Goal: Task Accomplishment & Management: Manage account settings

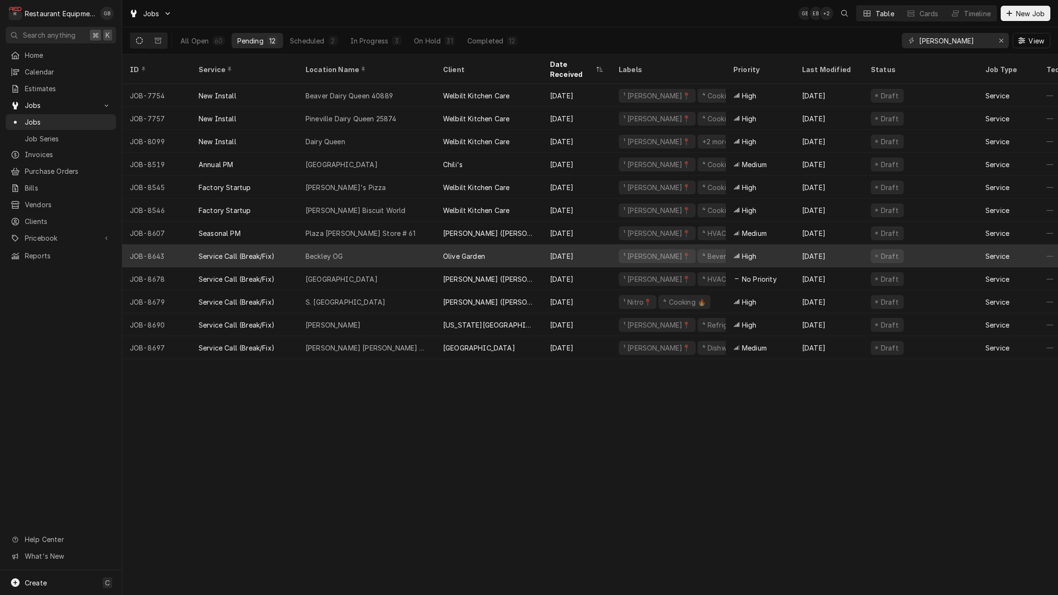
click at [338, 251] on div "Beckley OG" at bounding box center [325, 256] width 38 height 10
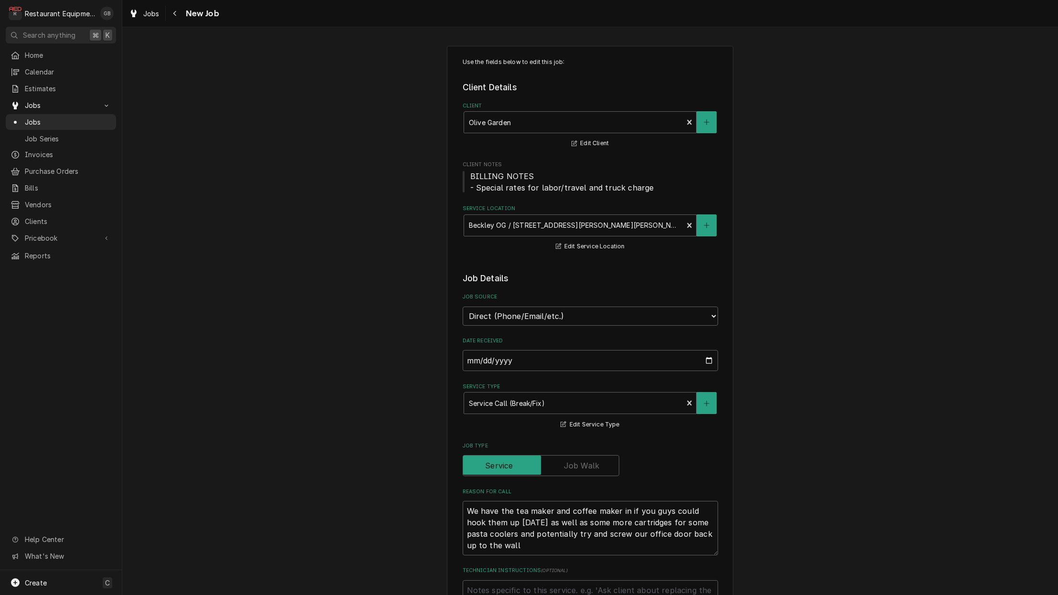
type textarea "x"
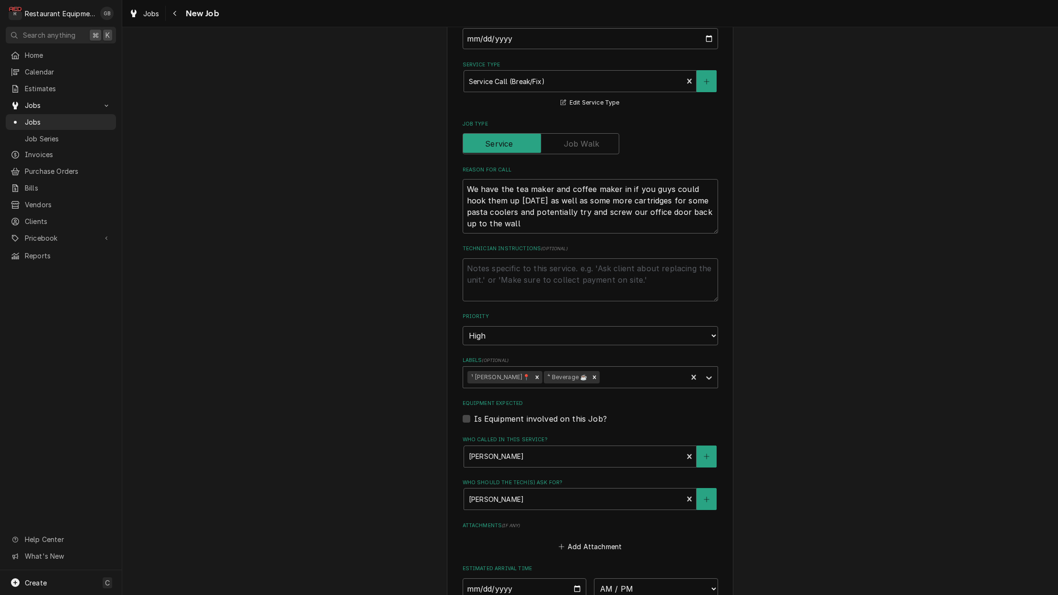
scroll to position [323, 0]
click at [490, 265] on textarea "Technician Instructions ( optional )" at bounding box center [590, 278] width 255 height 43
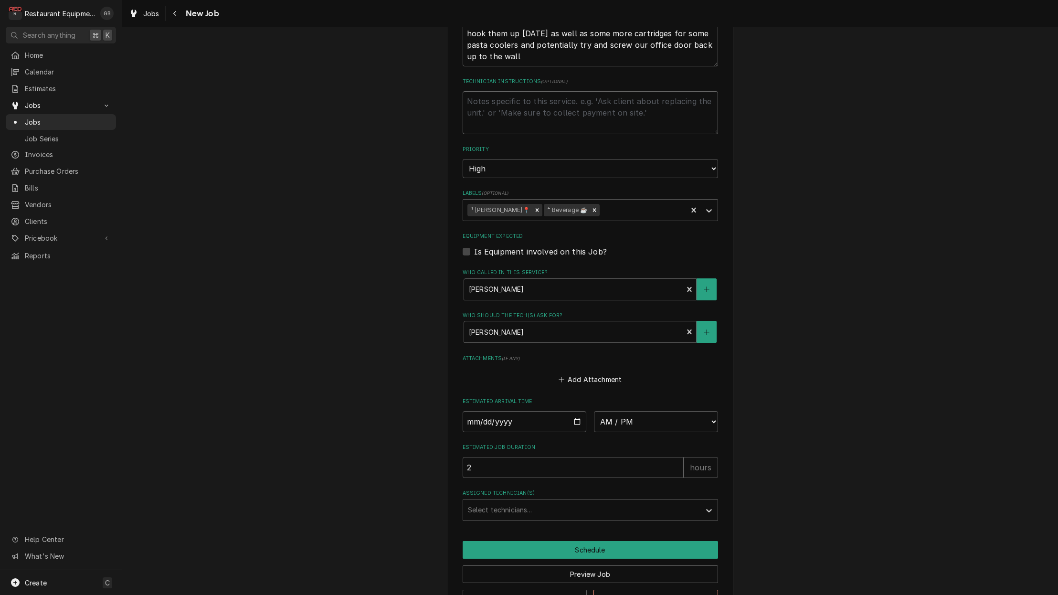
scroll to position [492, 0]
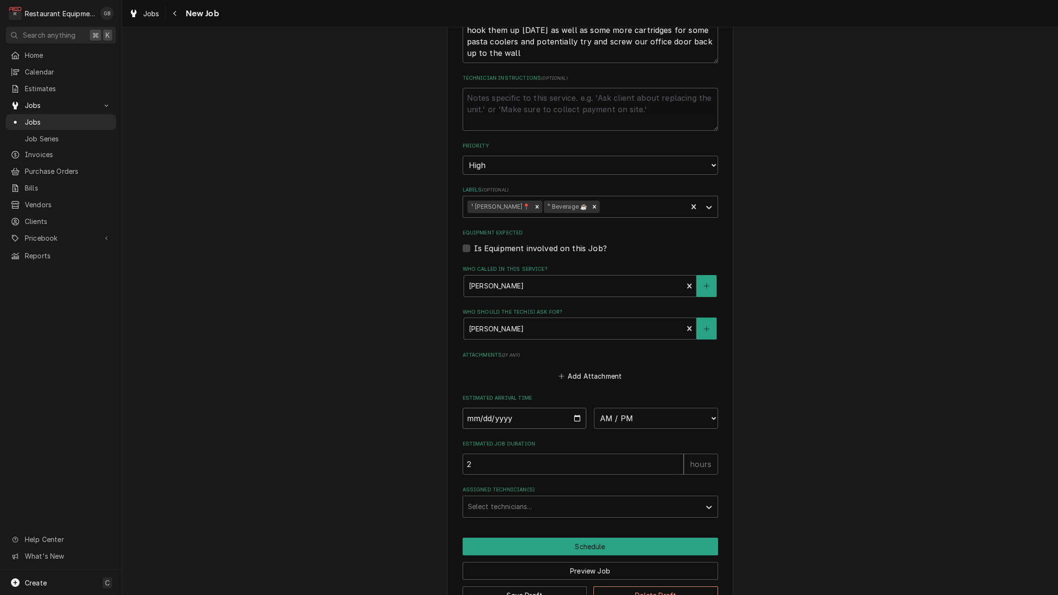
click at [486, 408] on input "Date" at bounding box center [525, 418] width 124 height 21
type input "2025-08-27"
type textarea "x"
select select "10:00:00"
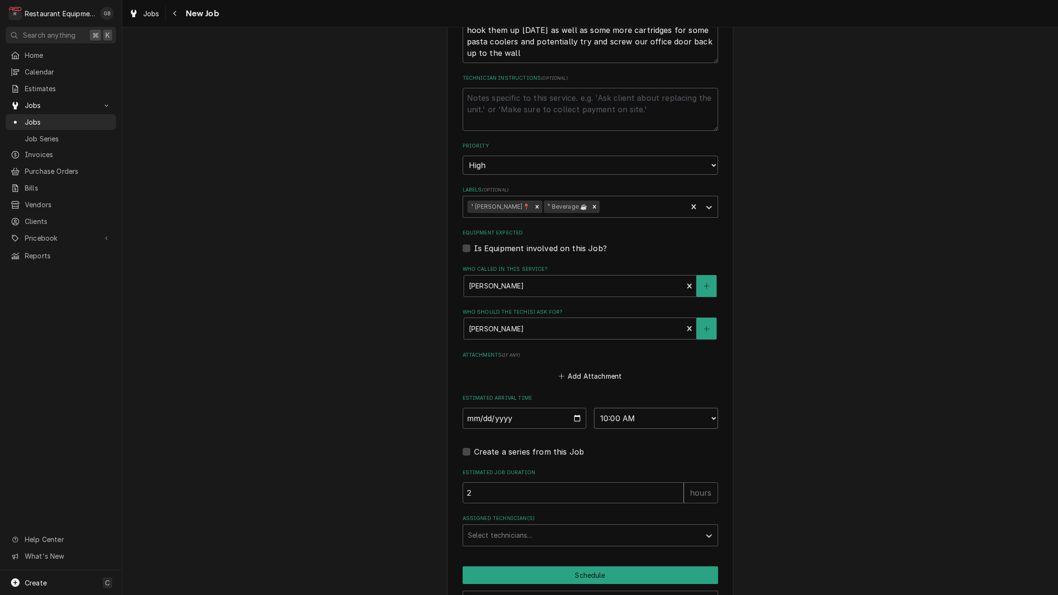
type textarea "x"
select select "10:15:00"
type textarea "x"
select select "09:45:00"
click at [573, 527] on div "Assigned Technician(s)" at bounding box center [582, 535] width 228 height 17
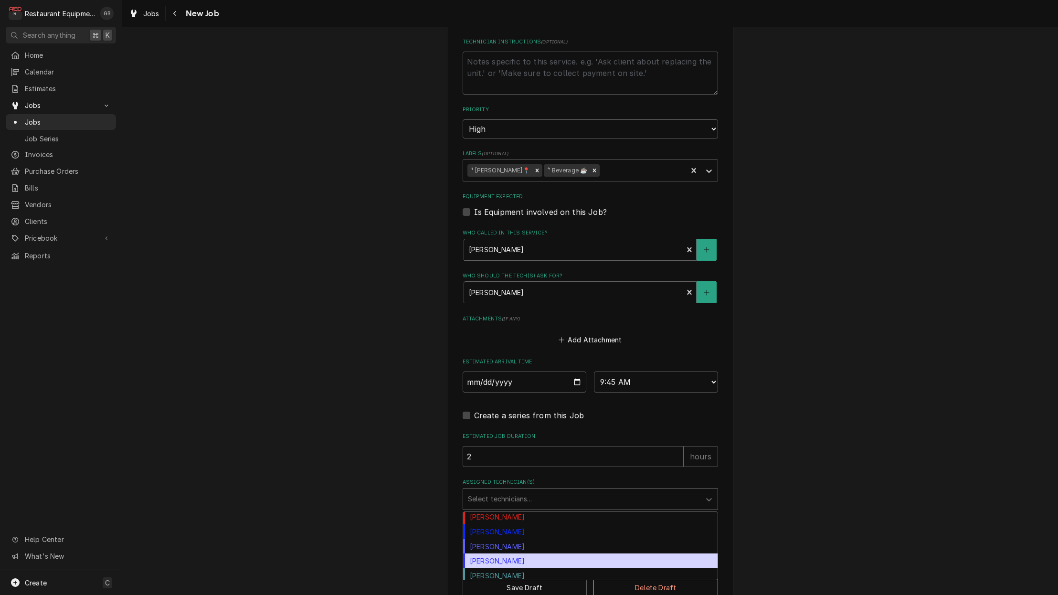
scroll to position [148, 0]
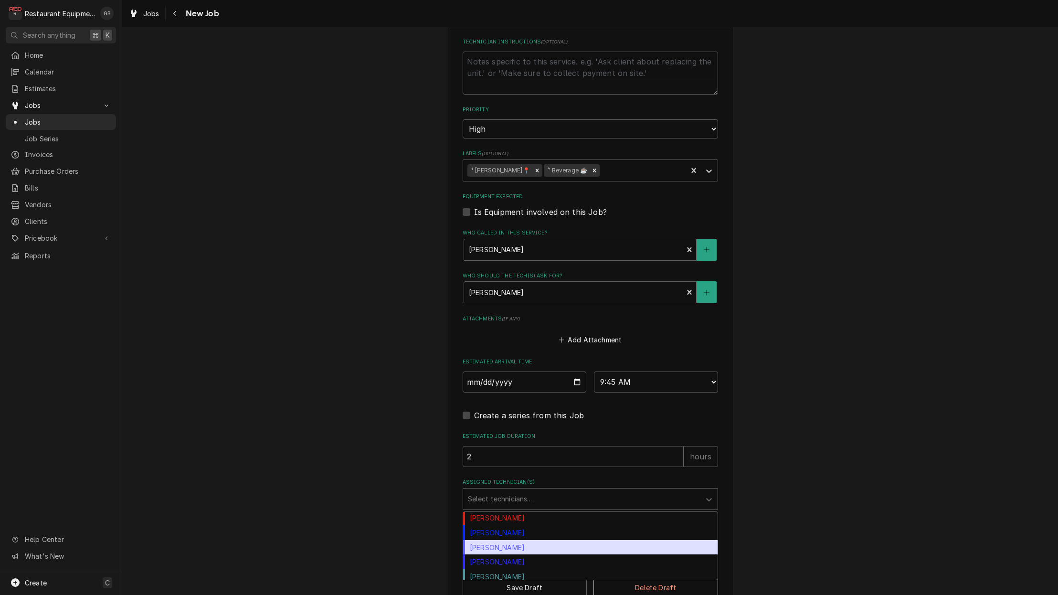
click at [506, 540] on div "[PERSON_NAME]" at bounding box center [590, 547] width 255 height 15
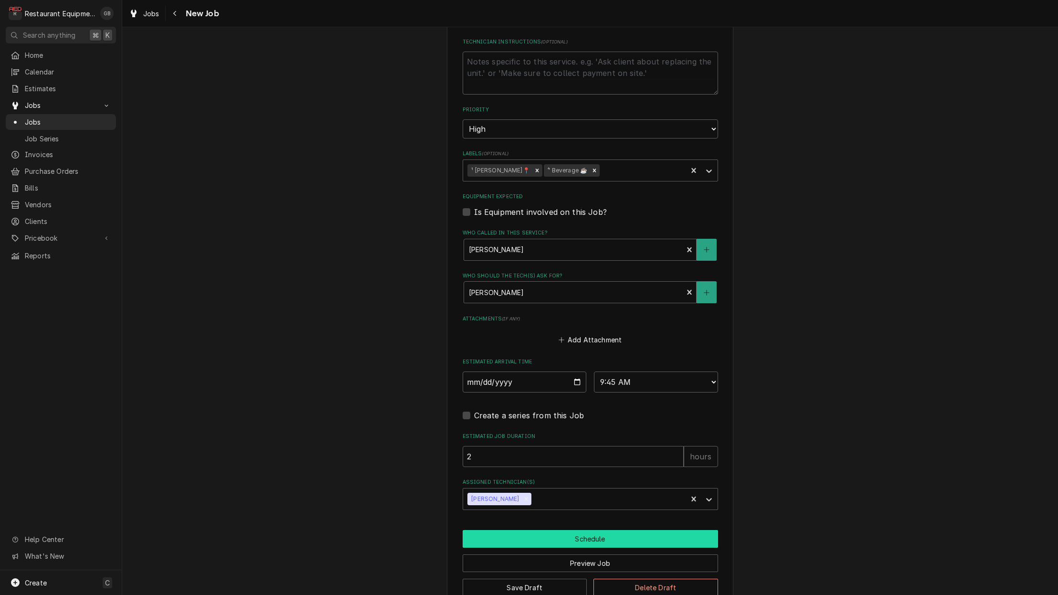
click at [578, 530] on button "Schedule" at bounding box center [590, 539] width 255 height 18
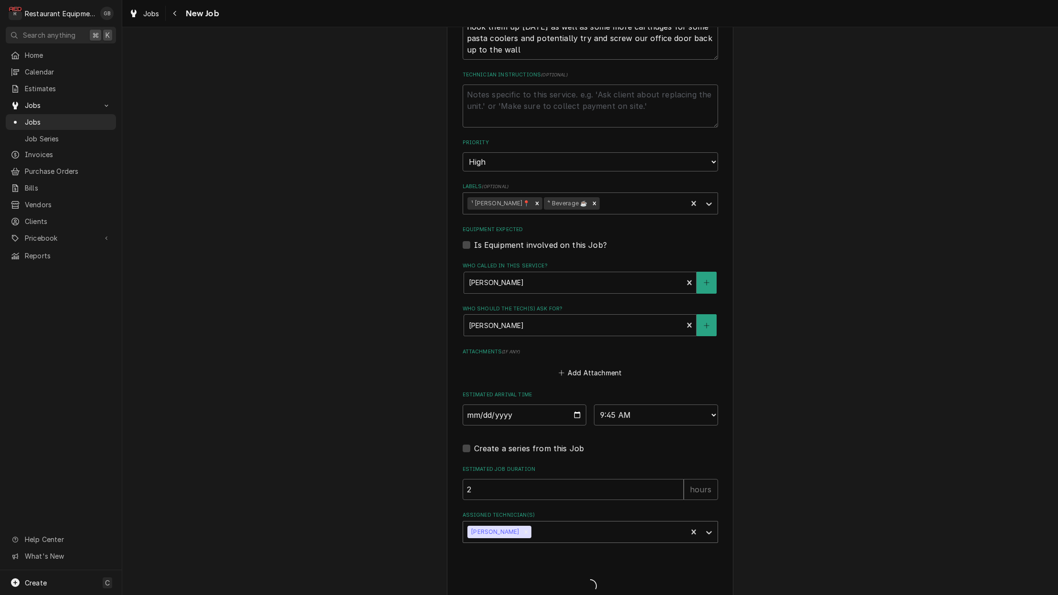
type textarea "x"
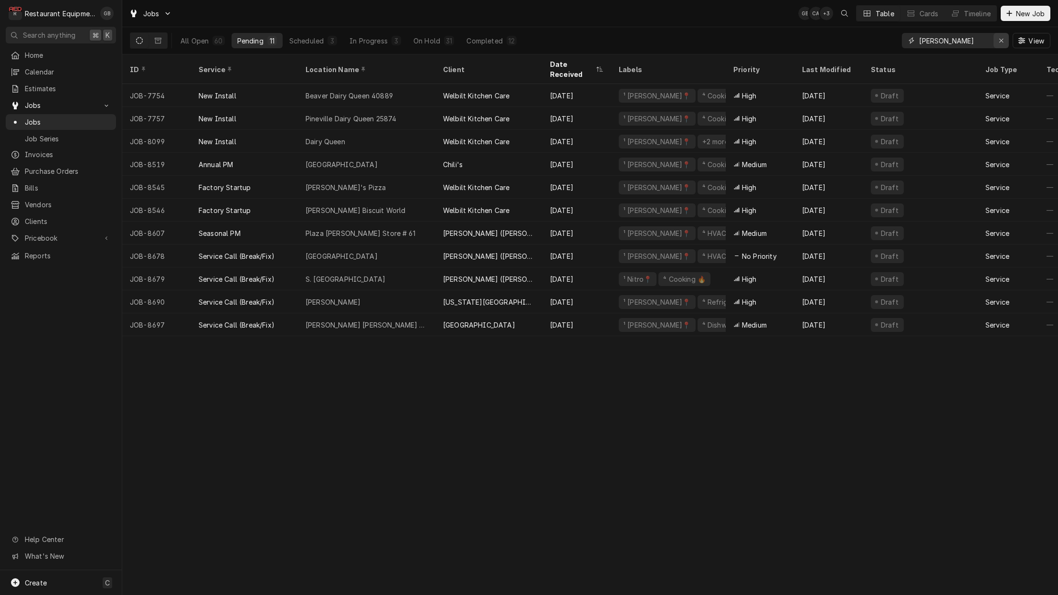
click at [998, 41] on div "Erase input" at bounding box center [1002, 41] width 10 height 10
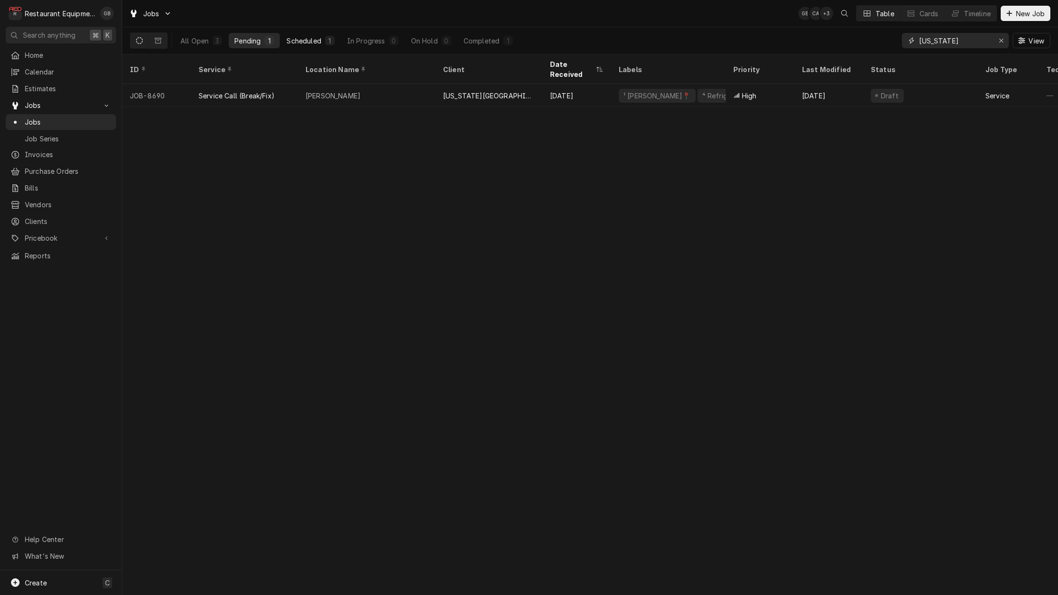
type input "texas"
click at [312, 41] on div "Scheduled" at bounding box center [304, 41] width 34 height 10
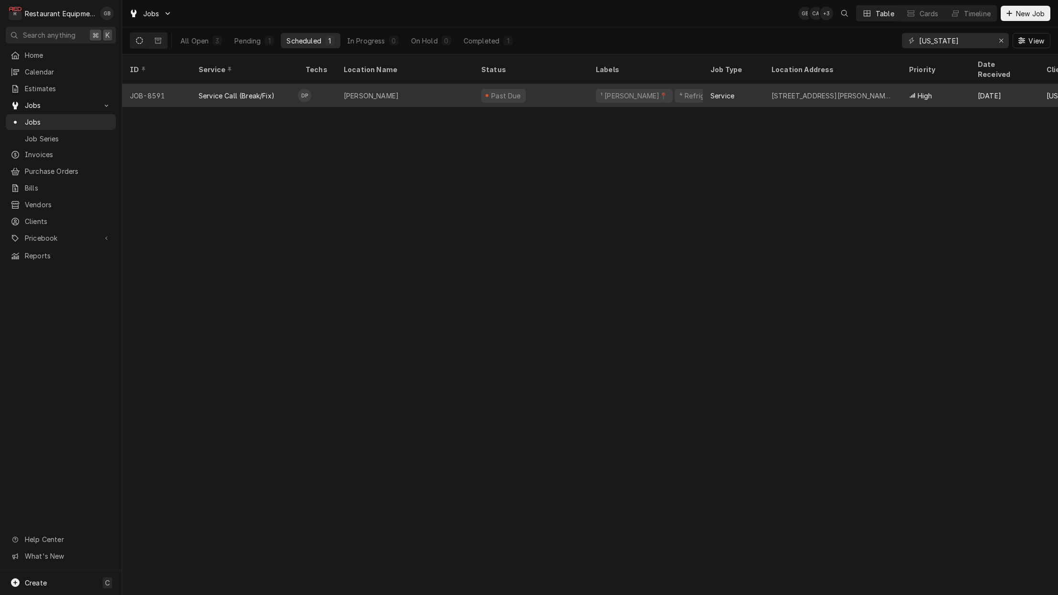
click at [383, 85] on div "Beckley" at bounding box center [405, 95] width 138 height 23
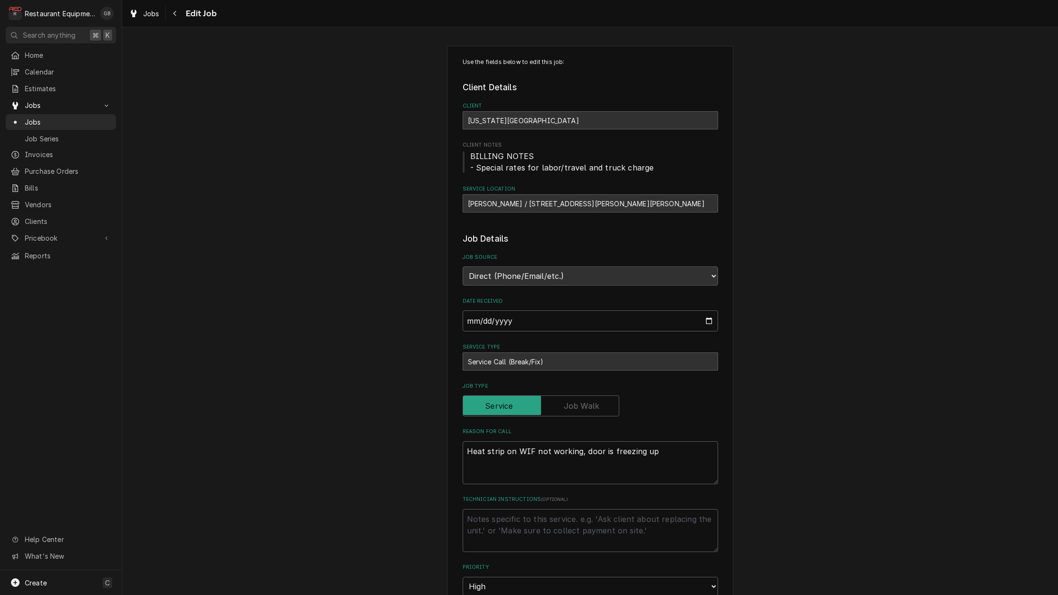
type textarea "x"
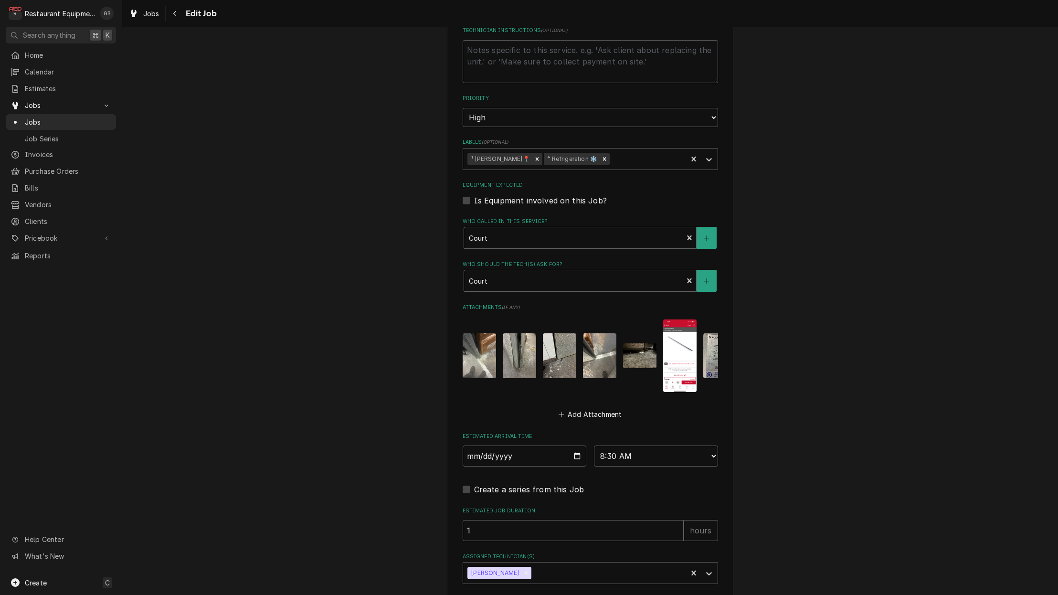
scroll to position [470, 0]
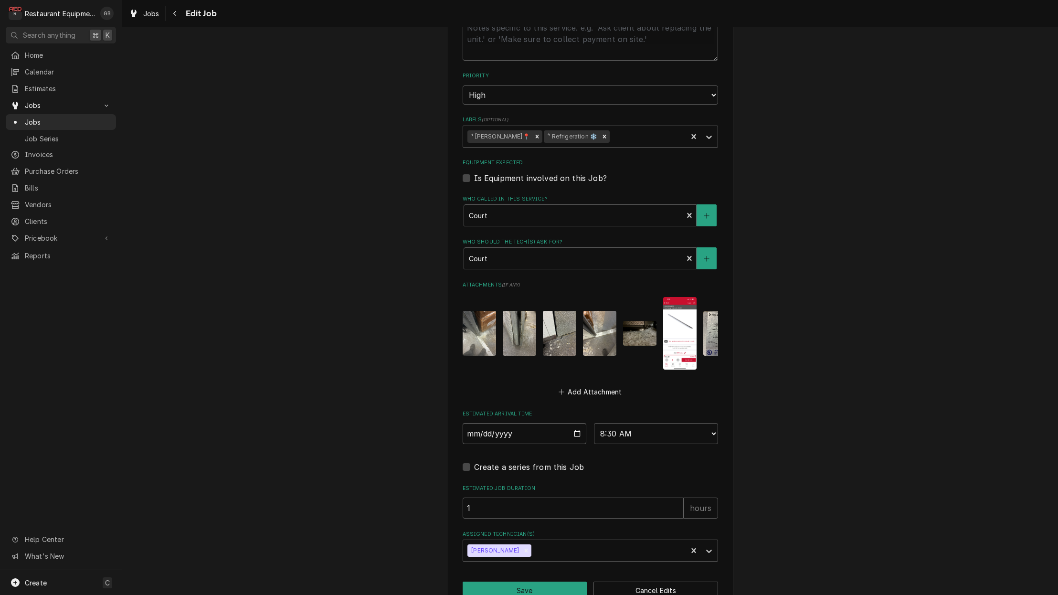
click at [483, 423] on input "2025-08-25" at bounding box center [525, 433] width 124 height 21
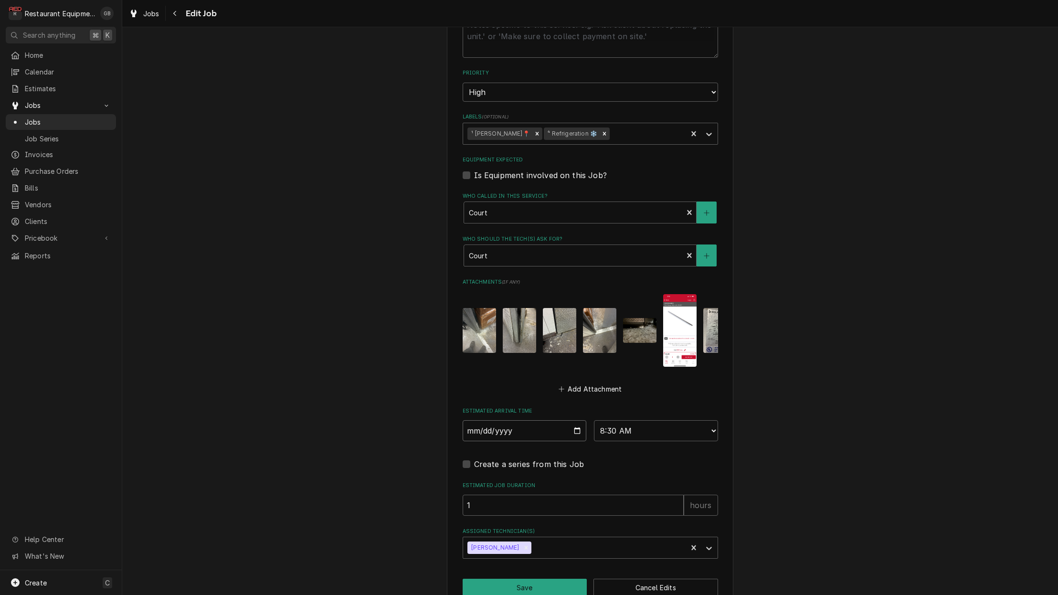
click at [486, 420] on input "2025-08-25" at bounding box center [525, 430] width 124 height 21
drag, startPoint x: 490, startPoint y: 400, endPoint x: 490, endPoint y: 411, distance: 11.0
click at [490, 420] on input "2025-08-25" at bounding box center [525, 430] width 124 height 21
type input "2025-08-27"
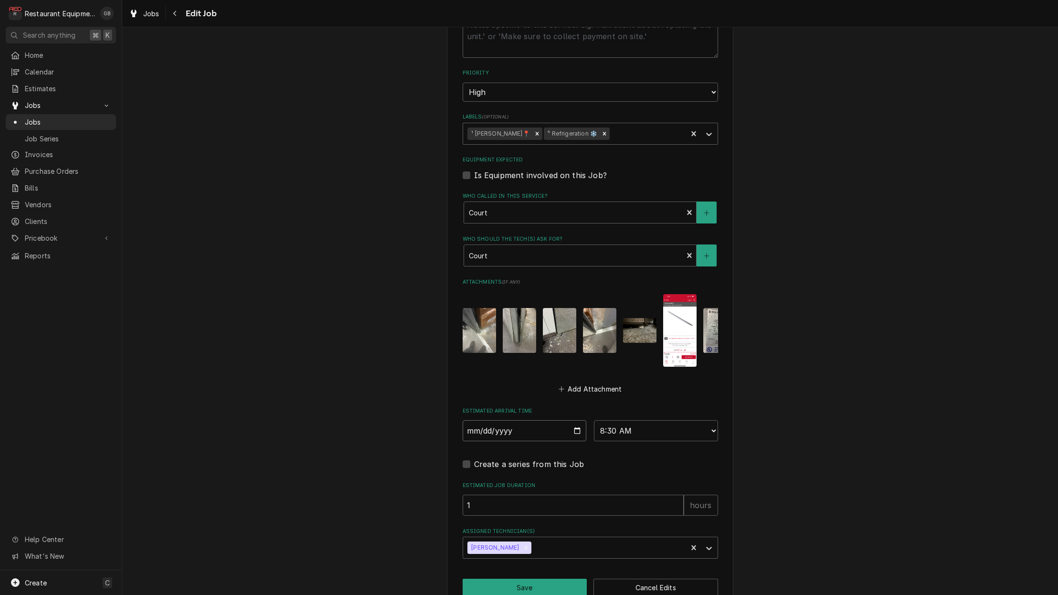
type textarea "x"
click at [637, 453] on div "Create a series from this Job" at bounding box center [590, 461] width 255 height 17
select select "11:00:00"
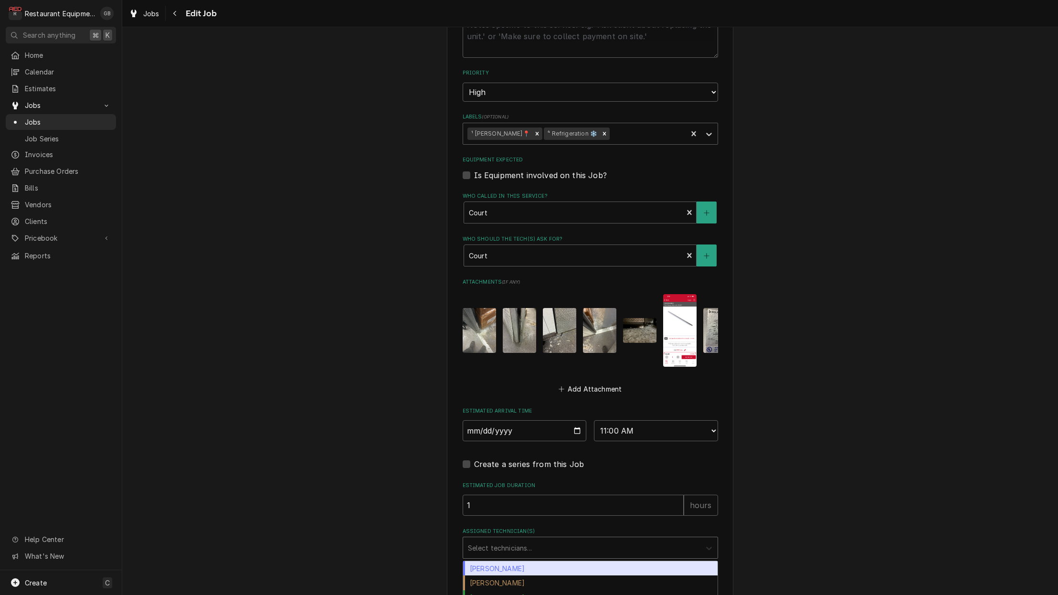
click at [701, 539] on div "Assigned Technician(s)" at bounding box center [709, 548] width 17 height 18
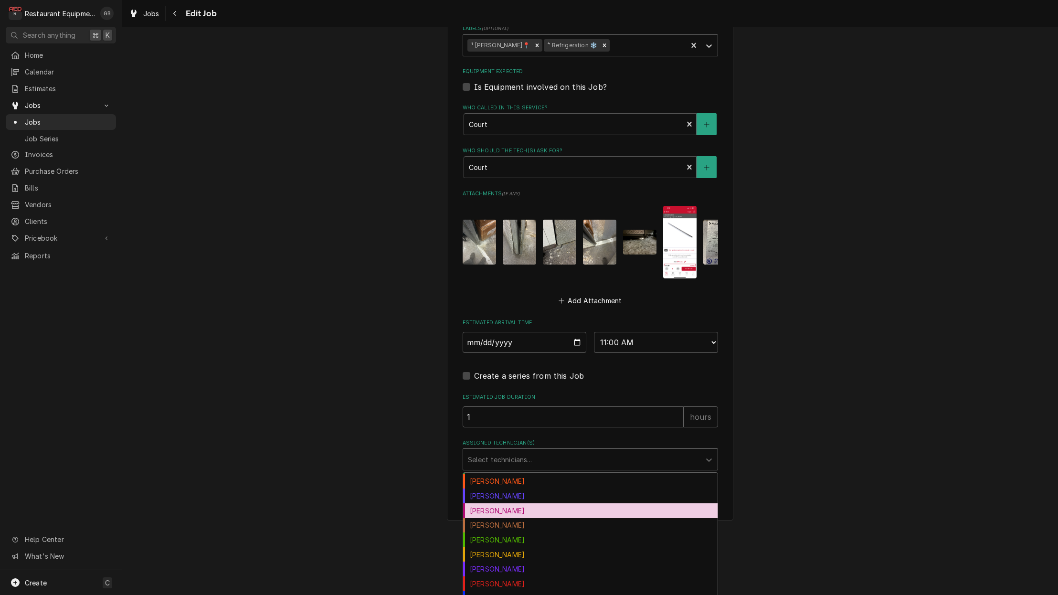
scroll to position [44, 0]
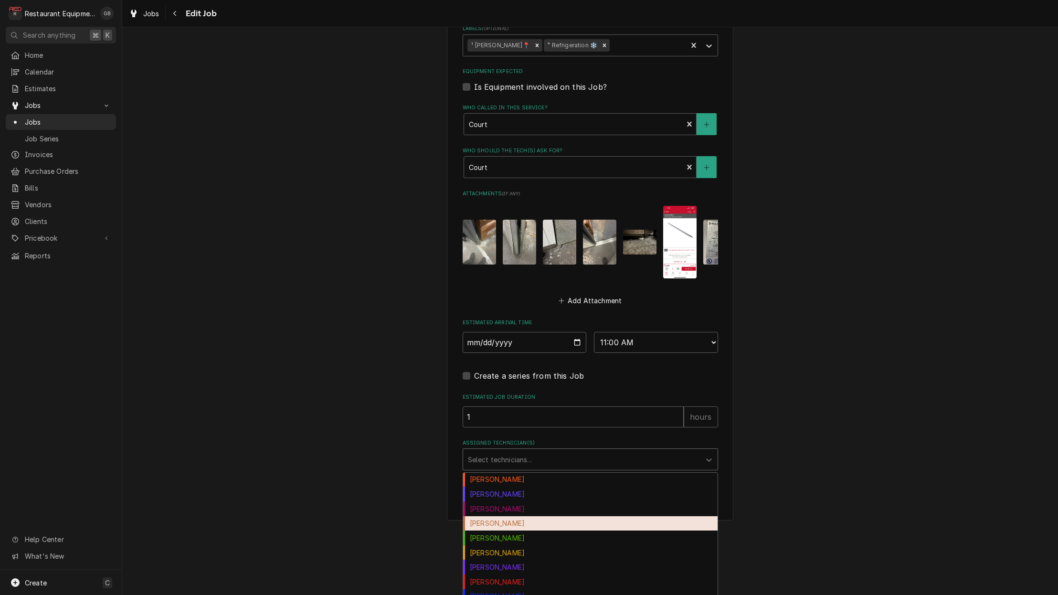
click at [527, 516] on div "[PERSON_NAME]" at bounding box center [590, 523] width 255 height 15
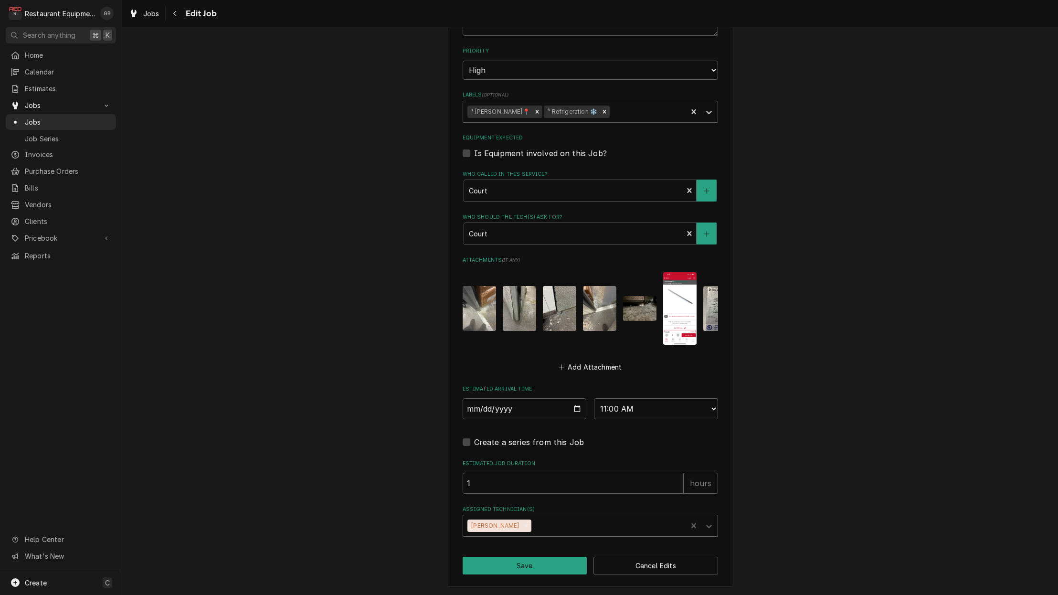
scroll to position [495, 0]
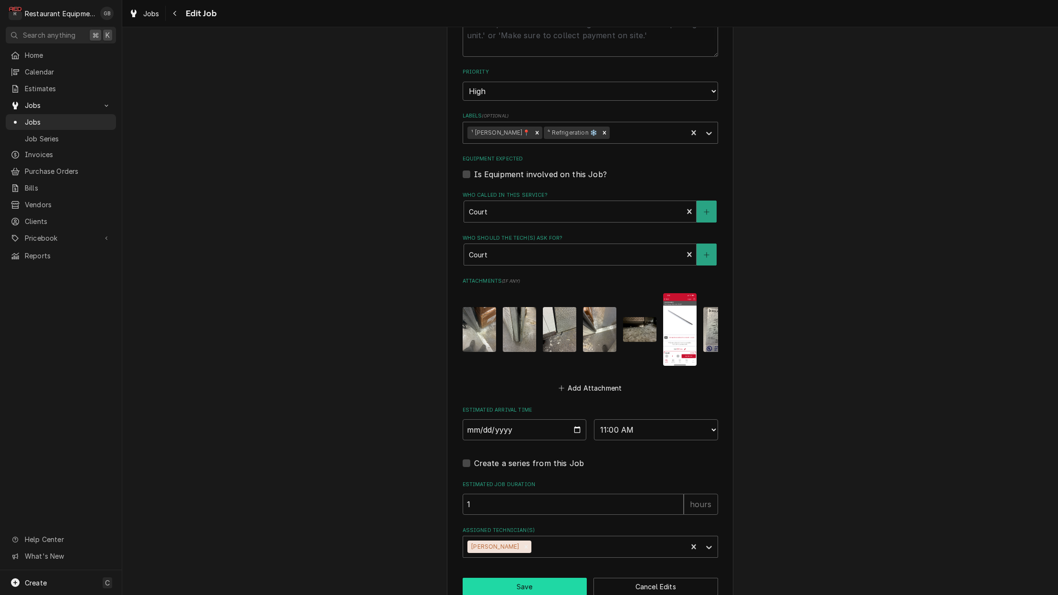
click at [532, 578] on button "Save" at bounding box center [525, 587] width 125 height 18
type textarea "x"
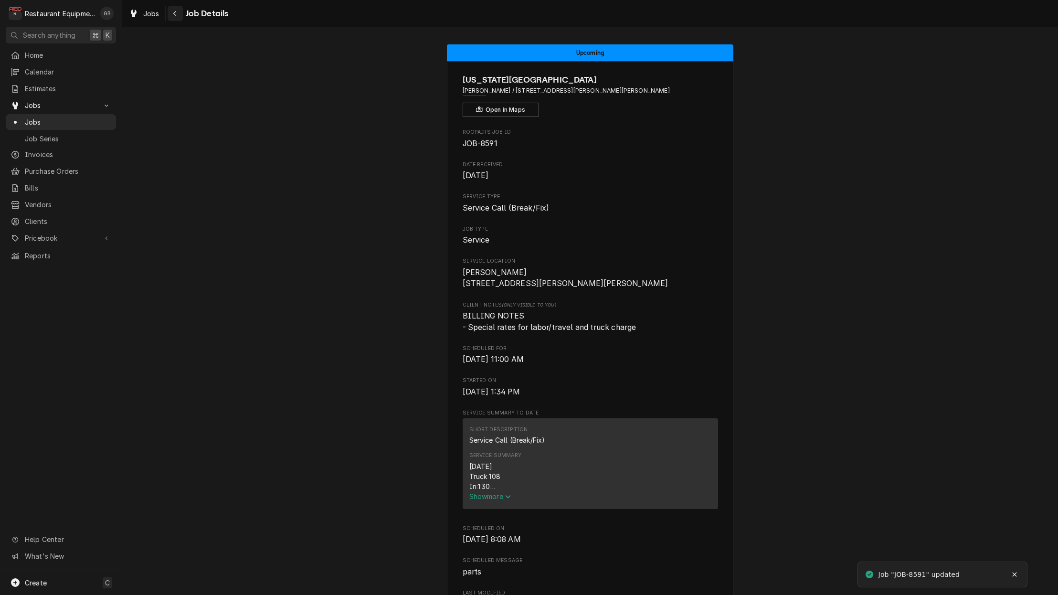
click at [171, 13] on div "Navigate back" at bounding box center [175, 14] width 10 height 10
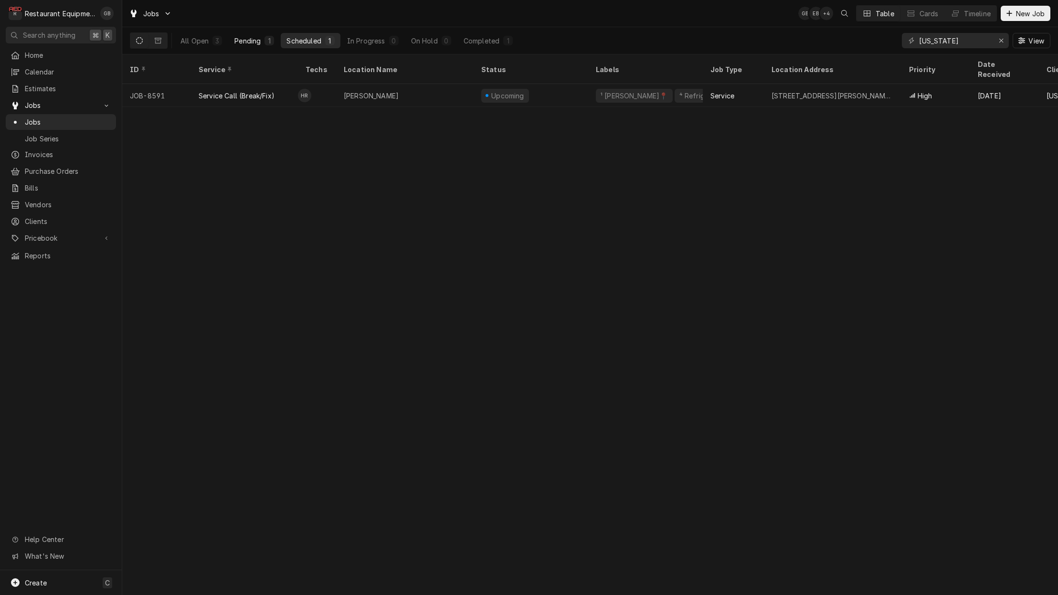
click at [266, 46] on button "Pending 1" at bounding box center [254, 40] width 51 height 15
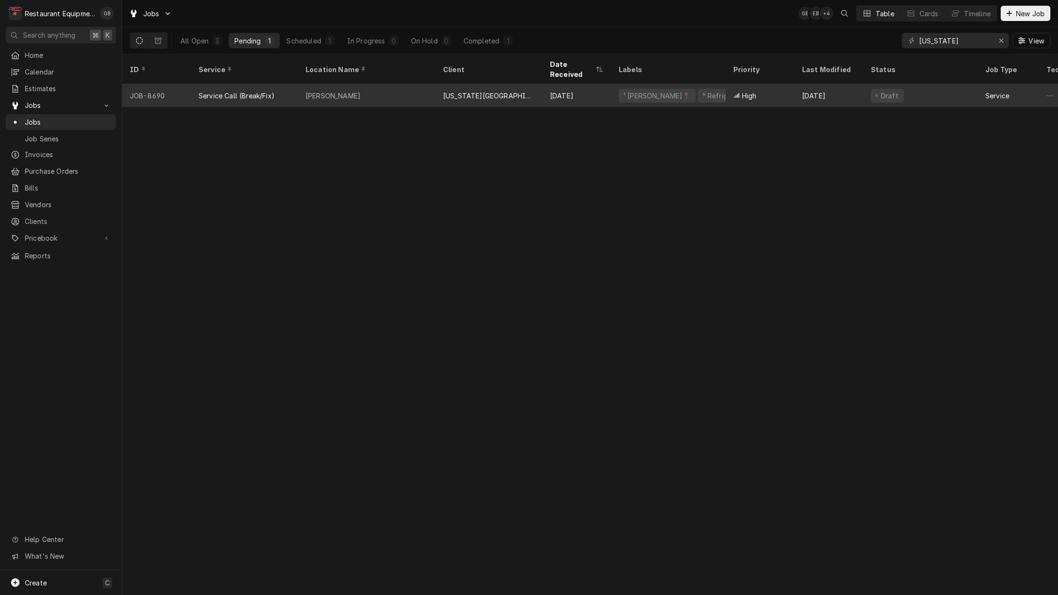
click at [372, 84] on div "Beckley" at bounding box center [367, 95] width 138 height 23
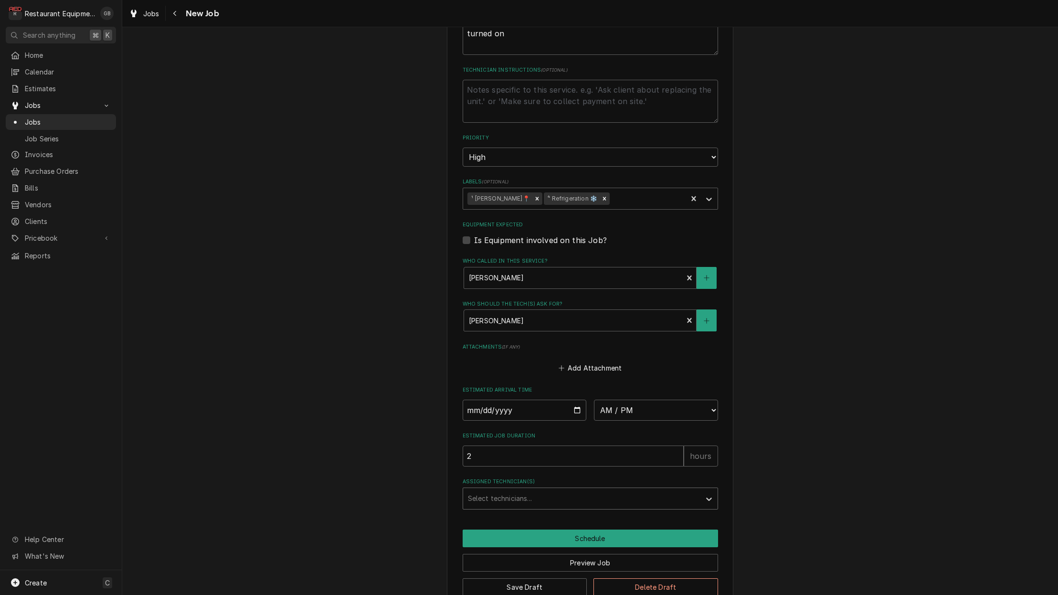
scroll to position [489, 0]
click at [533, 490] on div "Assigned Technician(s)" at bounding box center [582, 498] width 228 height 17
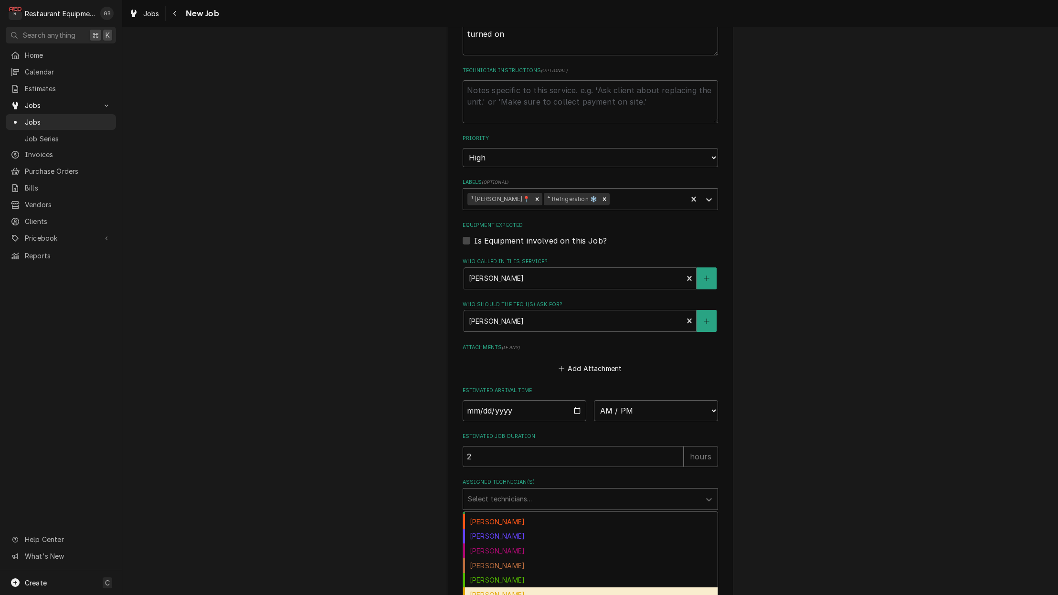
scroll to position [42, 0]
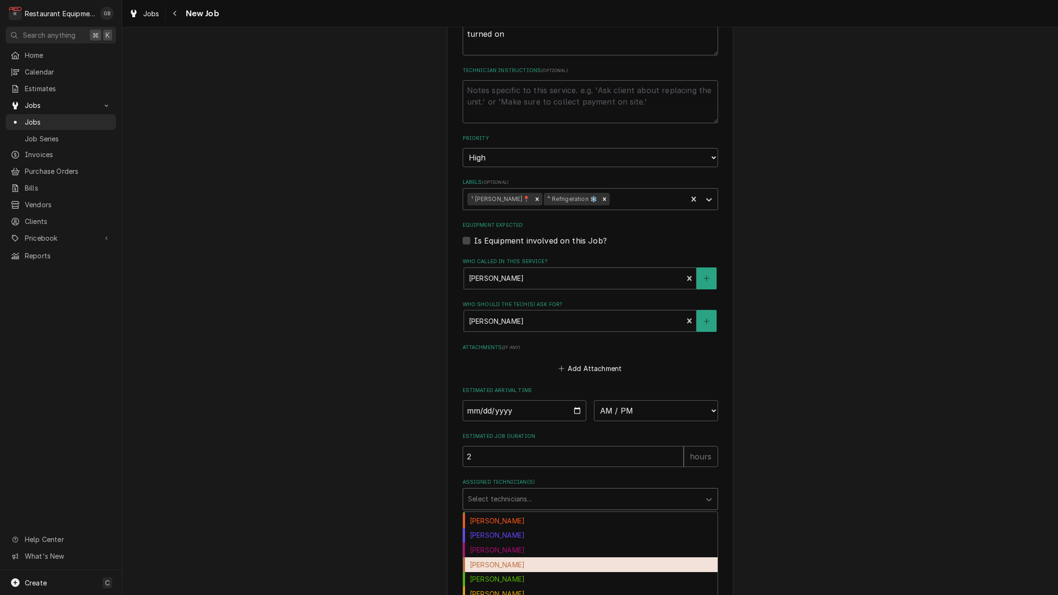
click at [521, 557] on div "[PERSON_NAME]" at bounding box center [590, 564] width 255 height 15
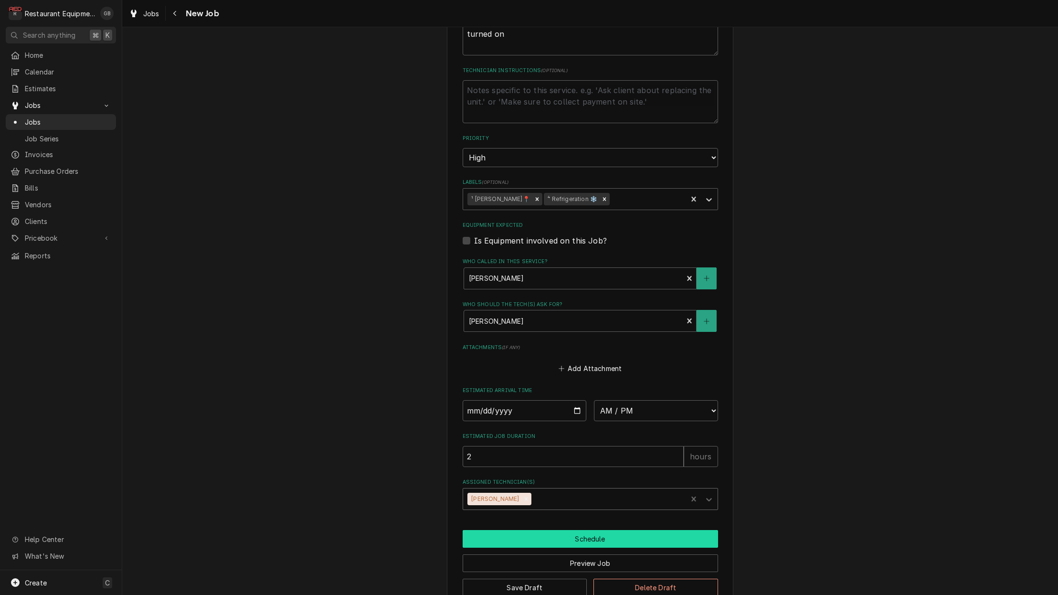
click at [600, 530] on button "Schedule" at bounding box center [590, 539] width 255 height 18
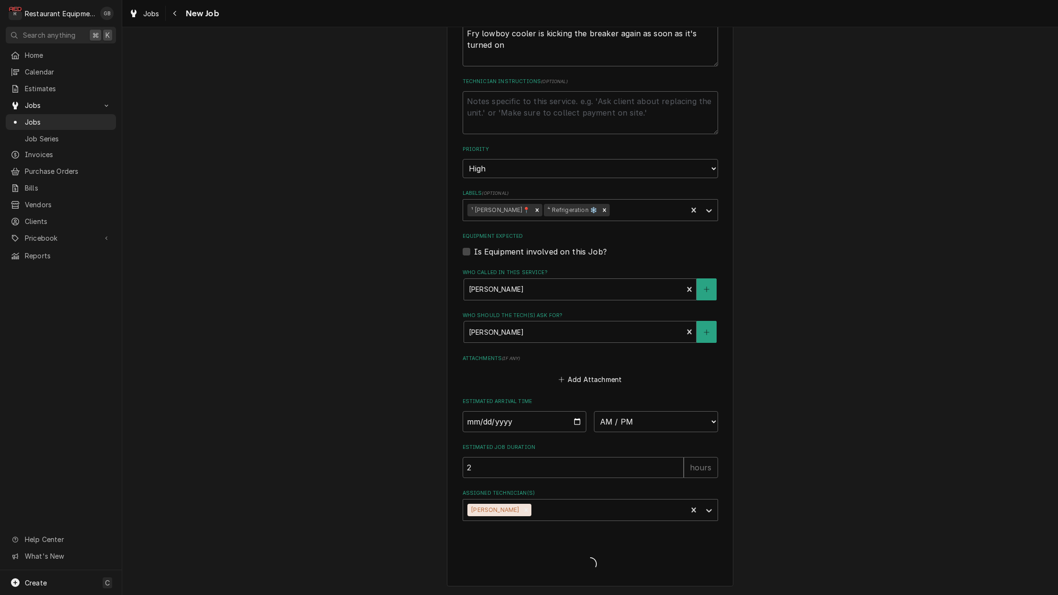
scroll to position [456, 0]
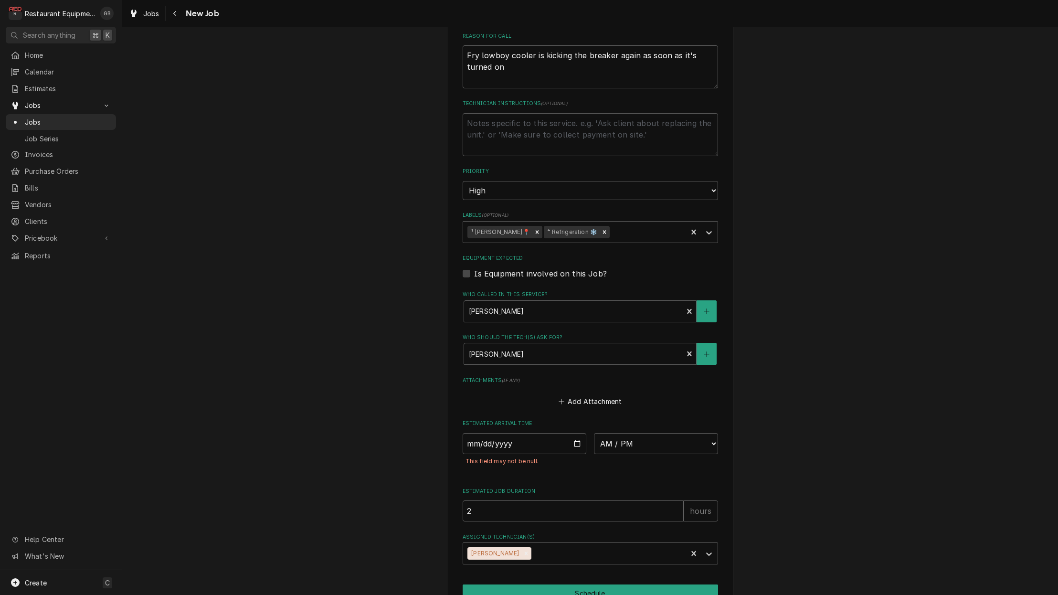
type textarea "x"
click at [487, 433] on input "Date" at bounding box center [525, 443] width 124 height 21
click at [479, 433] on input "Date" at bounding box center [525, 443] width 124 height 21
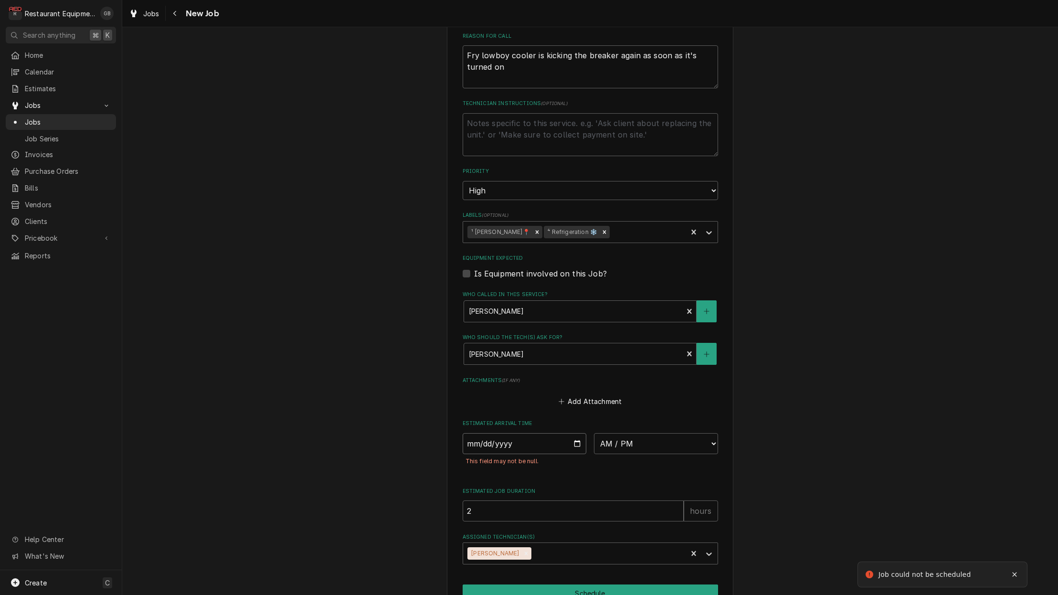
type input "2025-08-27"
type textarea "x"
select select "11:00:00"
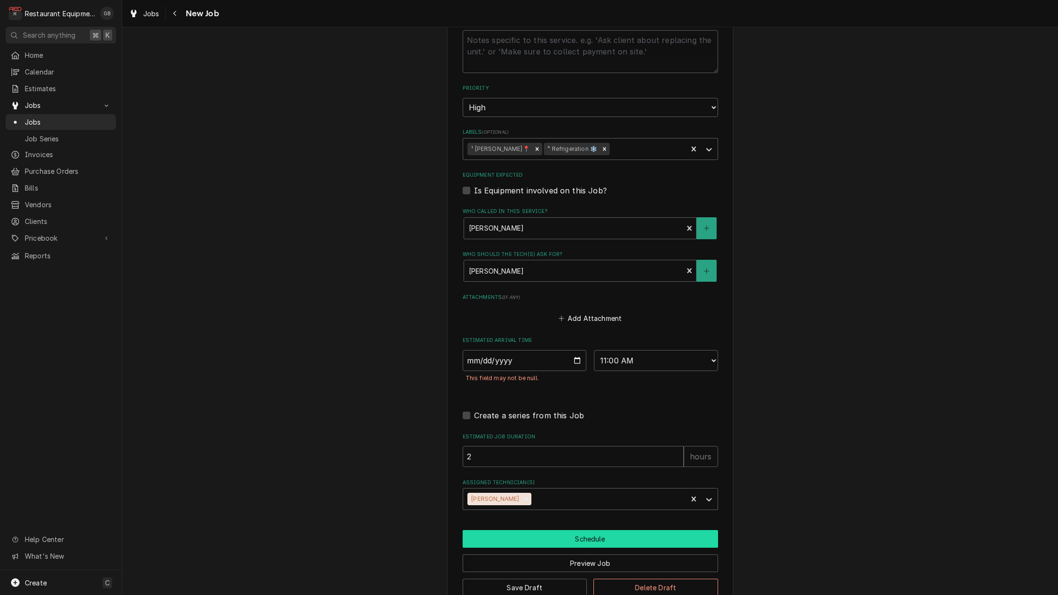
click at [580, 530] on button "Schedule" at bounding box center [590, 539] width 255 height 18
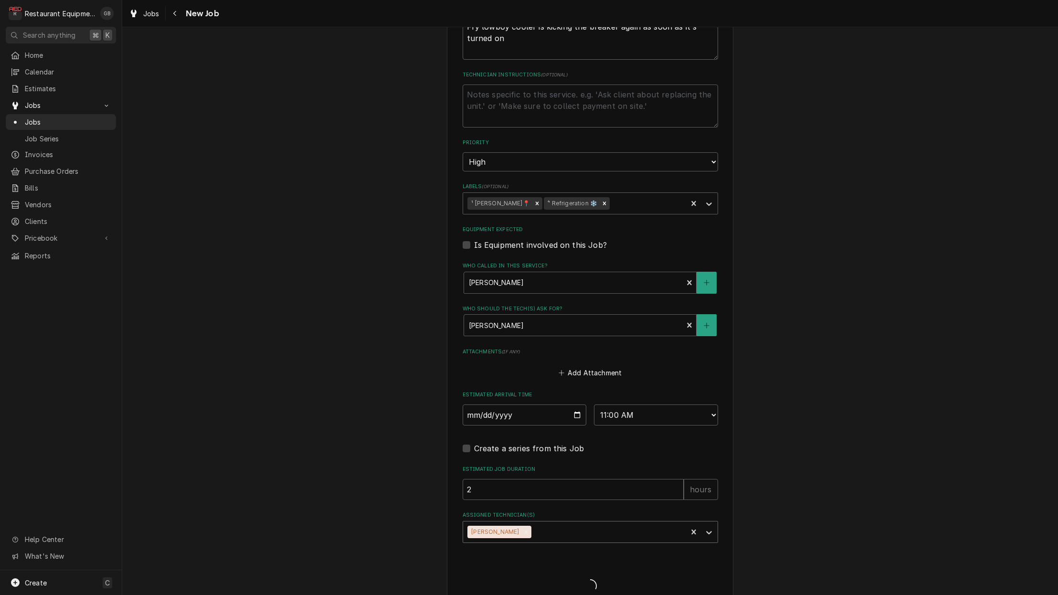
type textarea "x"
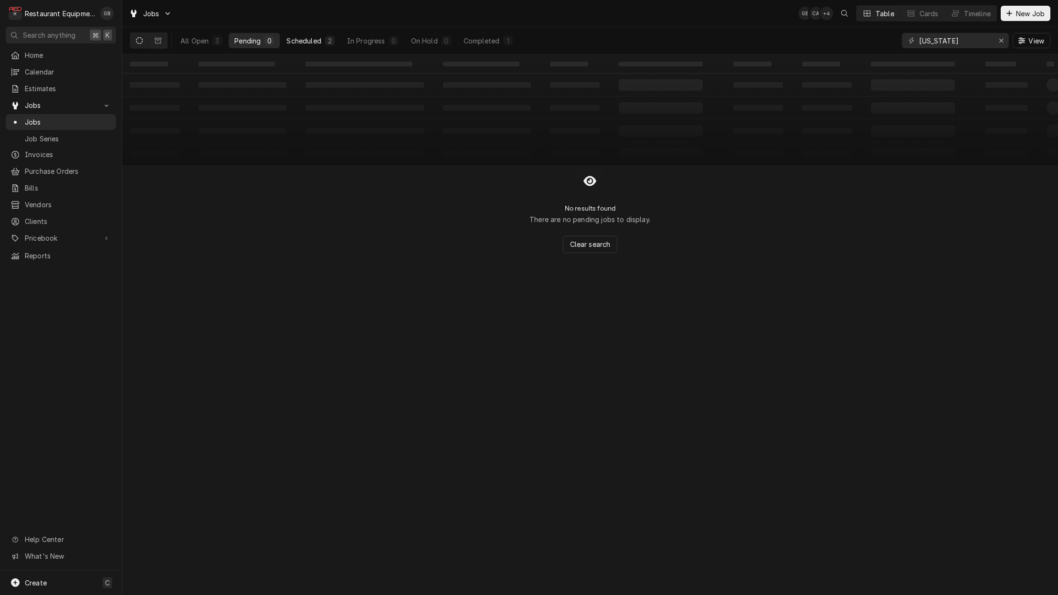
click at [313, 45] on button "Scheduled 2" at bounding box center [310, 40] width 59 height 15
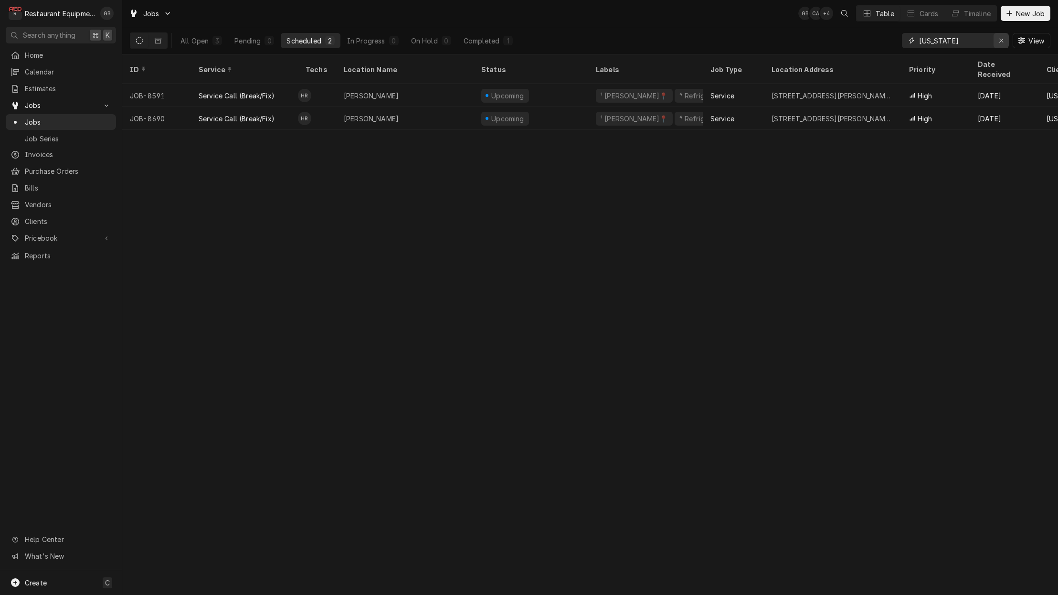
click at [1008, 38] on button "Erase input" at bounding box center [1001, 40] width 15 height 15
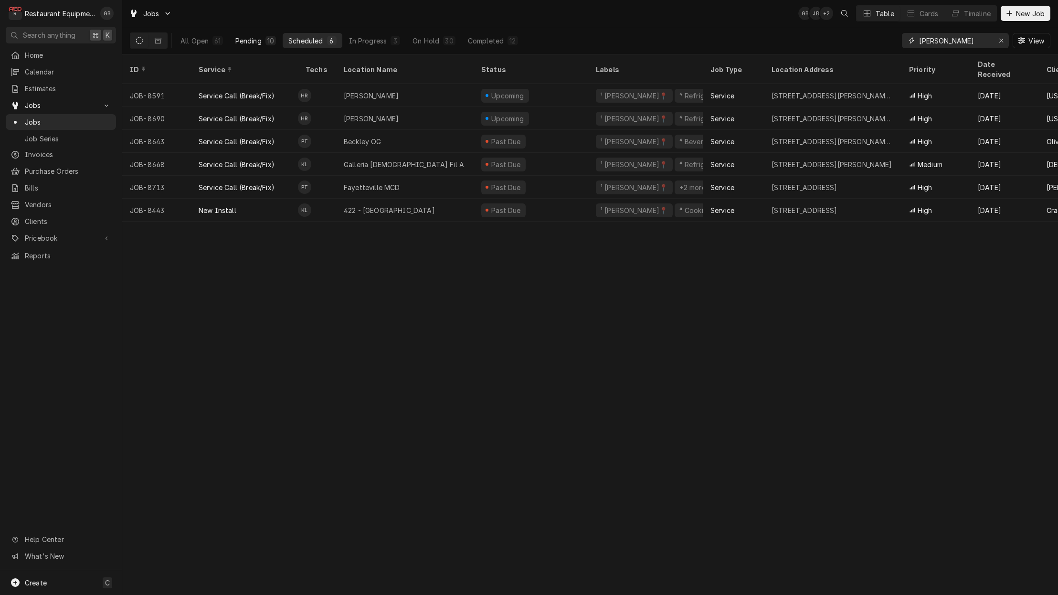
type input "Beckley"
click at [246, 38] on div "Pending" at bounding box center [248, 41] width 26 height 10
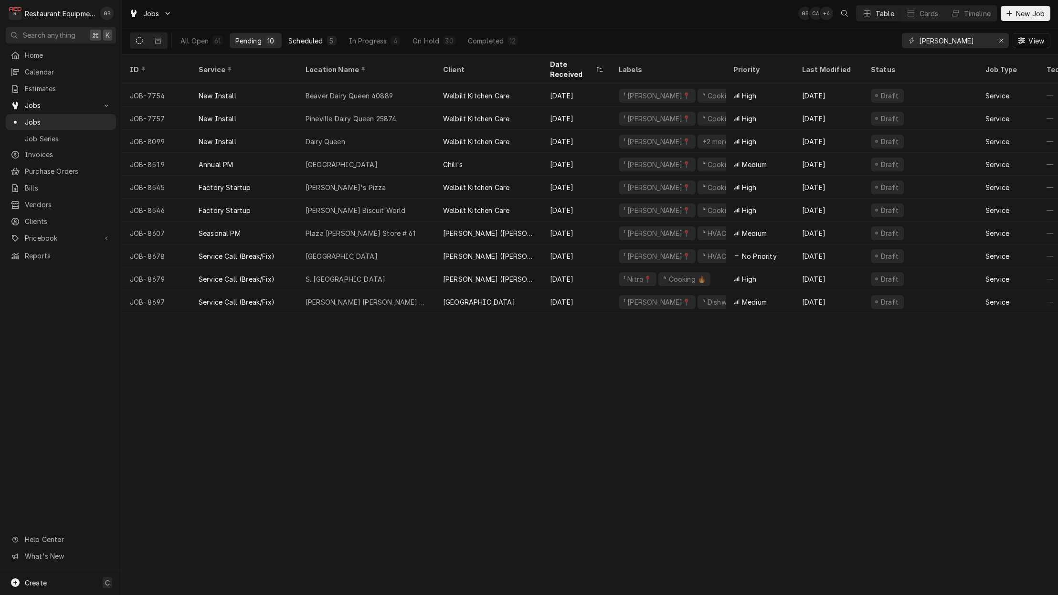
click at [314, 41] on div "Scheduled" at bounding box center [305, 41] width 34 height 10
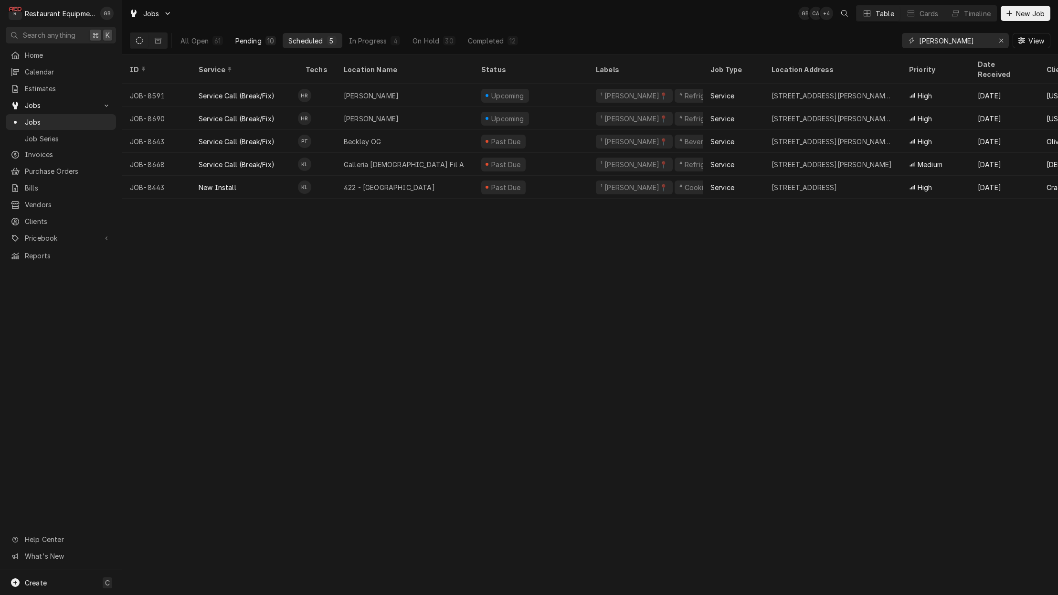
click at [254, 39] on div "Pending" at bounding box center [248, 41] width 26 height 10
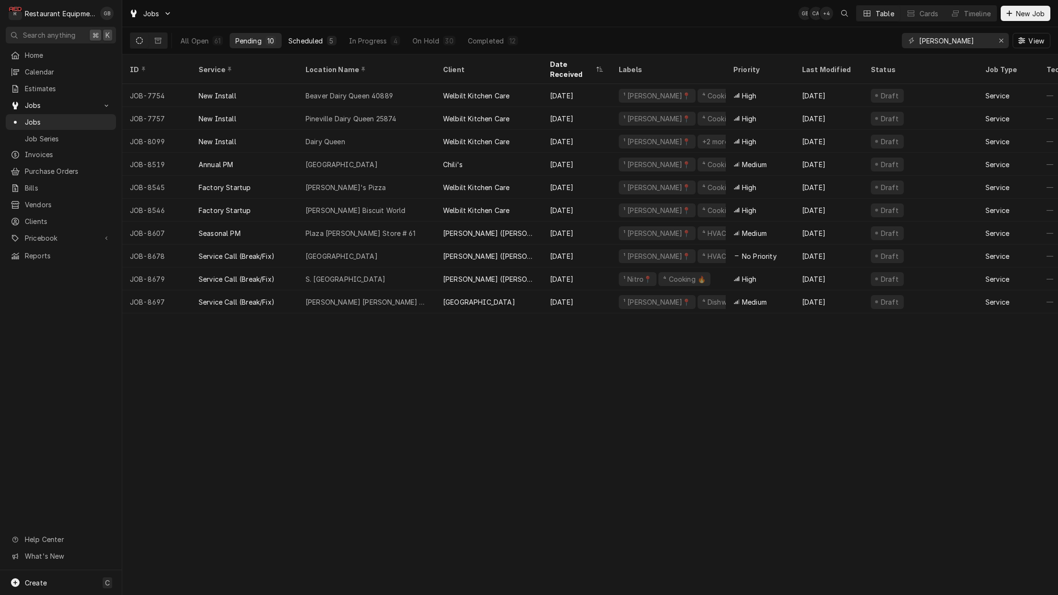
click at [300, 43] on div "Scheduled" at bounding box center [305, 41] width 34 height 10
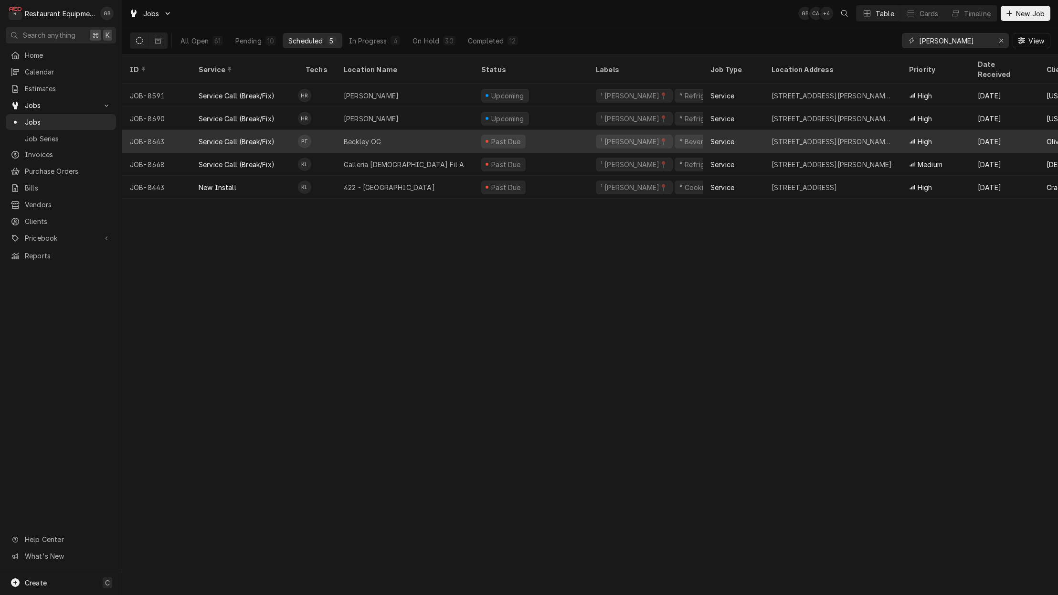
click at [348, 137] on div "Beckley OG" at bounding box center [363, 142] width 38 height 10
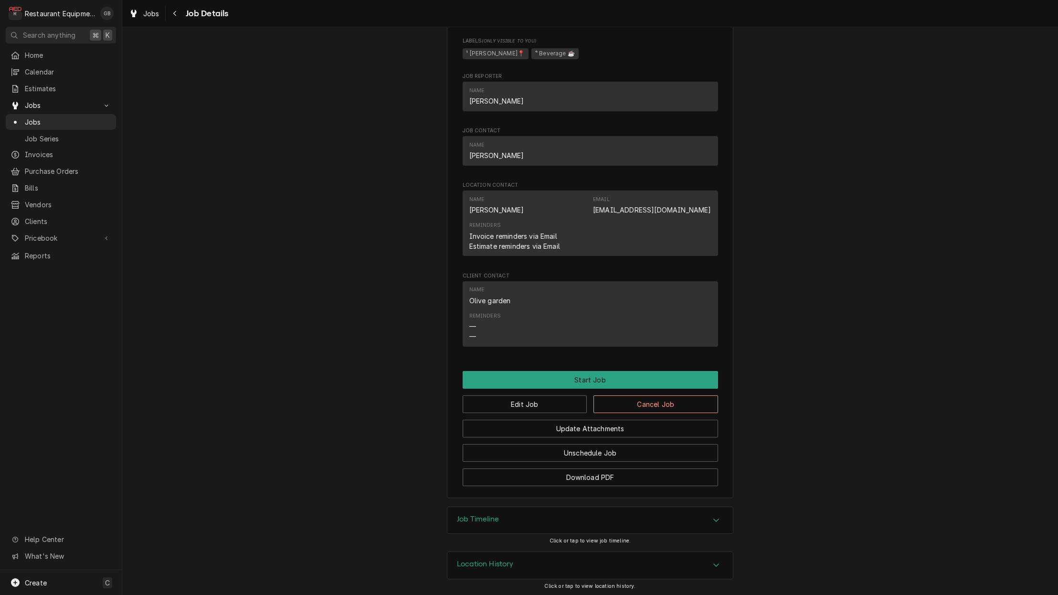
scroll to position [563, 0]
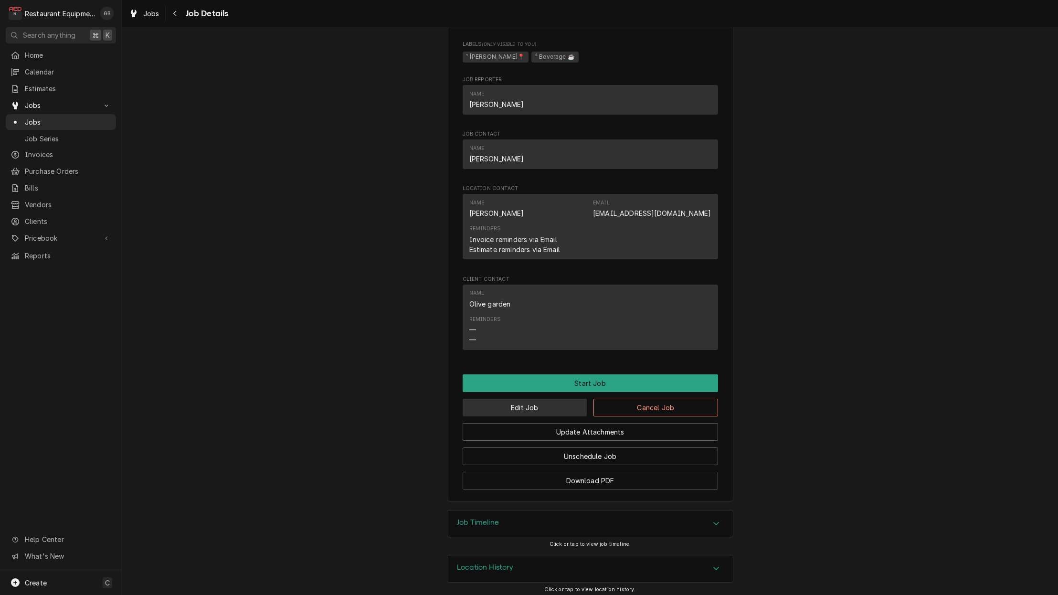
click at [515, 405] on button "Edit Job" at bounding box center [525, 408] width 125 height 18
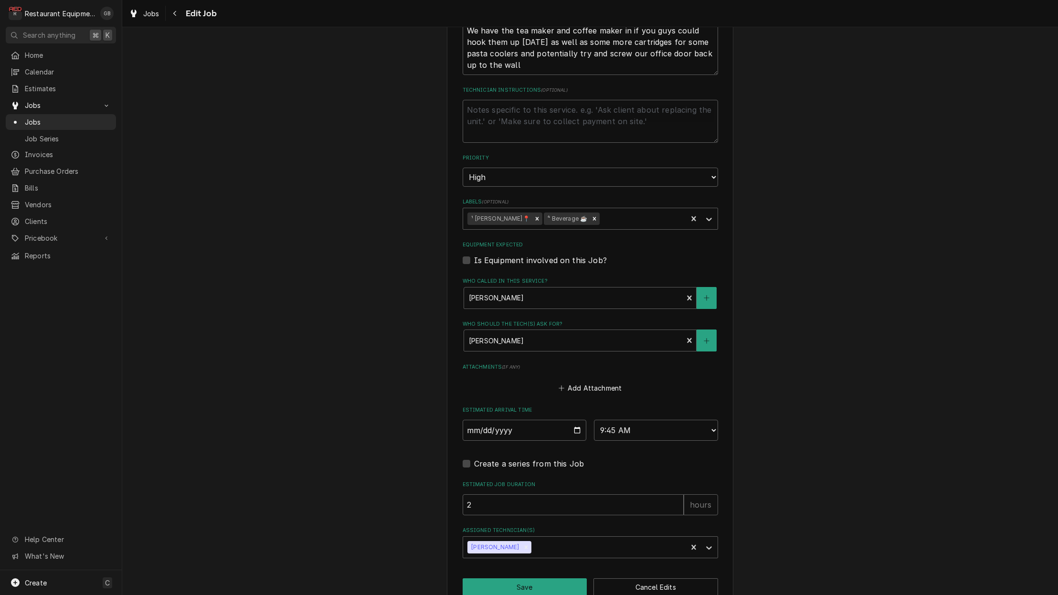
scroll to position [480, 0]
click at [521, 542] on div "Remove Paxton Turner" at bounding box center [526, 548] width 11 height 12
click at [525, 542] on div "Select technicians..." at bounding box center [582, 547] width 228 height 10
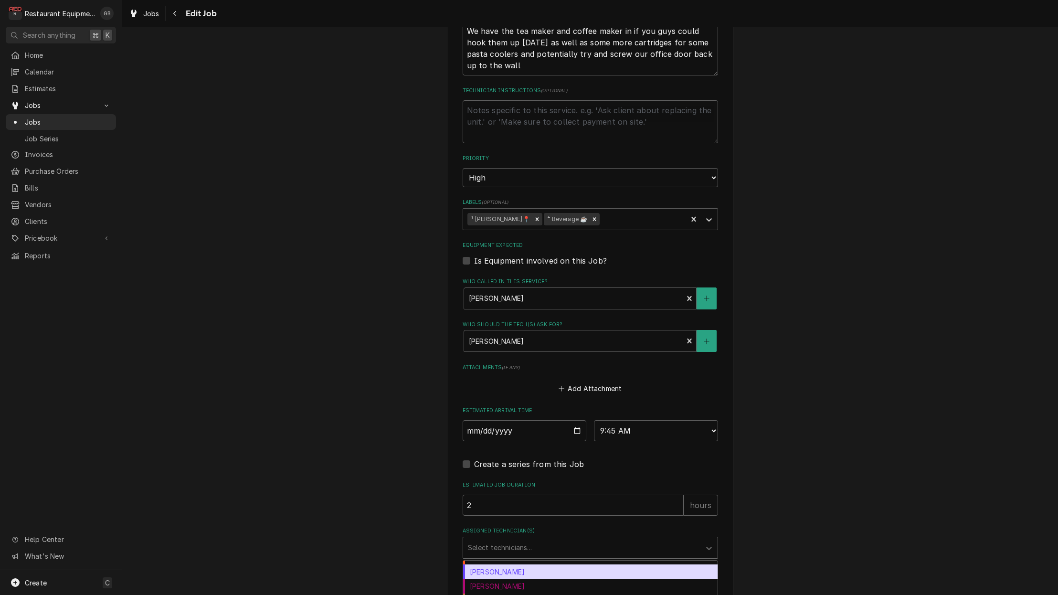
click at [512, 564] on div "[PERSON_NAME]" at bounding box center [590, 571] width 255 height 15
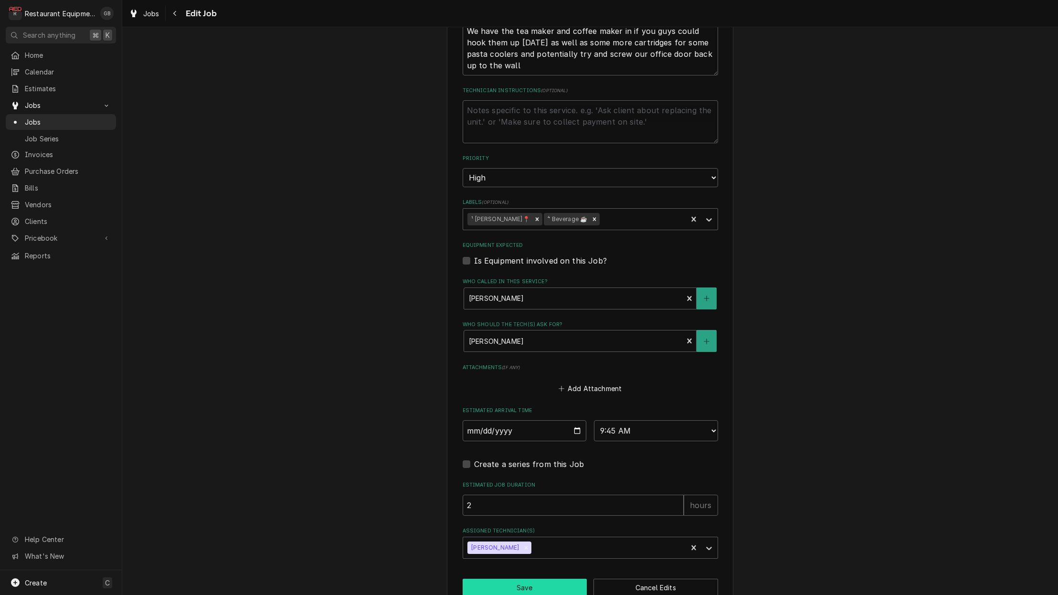
click at [518, 579] on button "Save" at bounding box center [525, 588] width 125 height 18
type textarea "x"
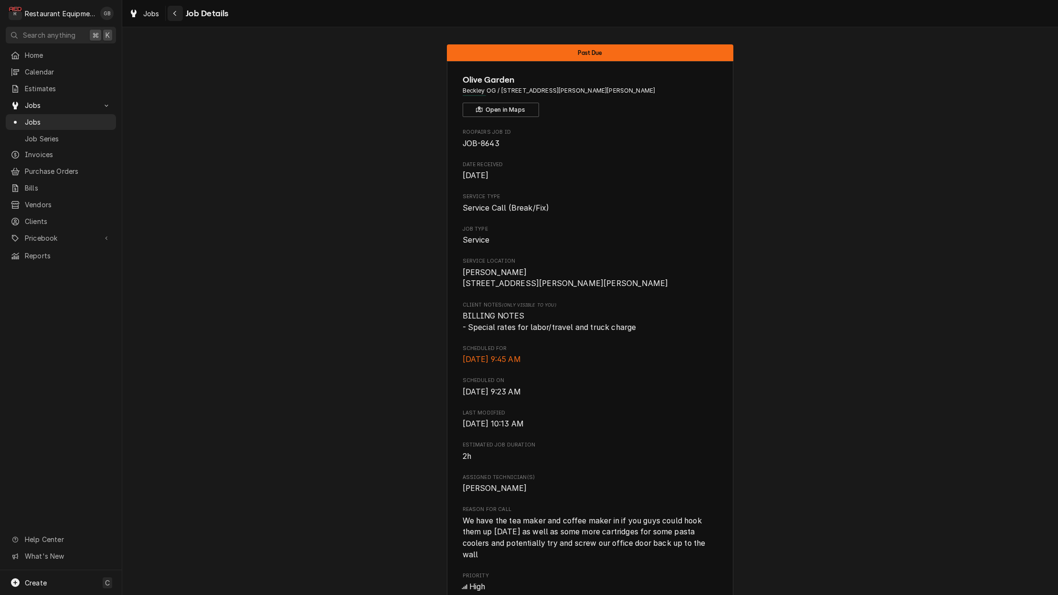
click at [176, 14] on icon "Navigate back" at bounding box center [175, 13] width 4 height 7
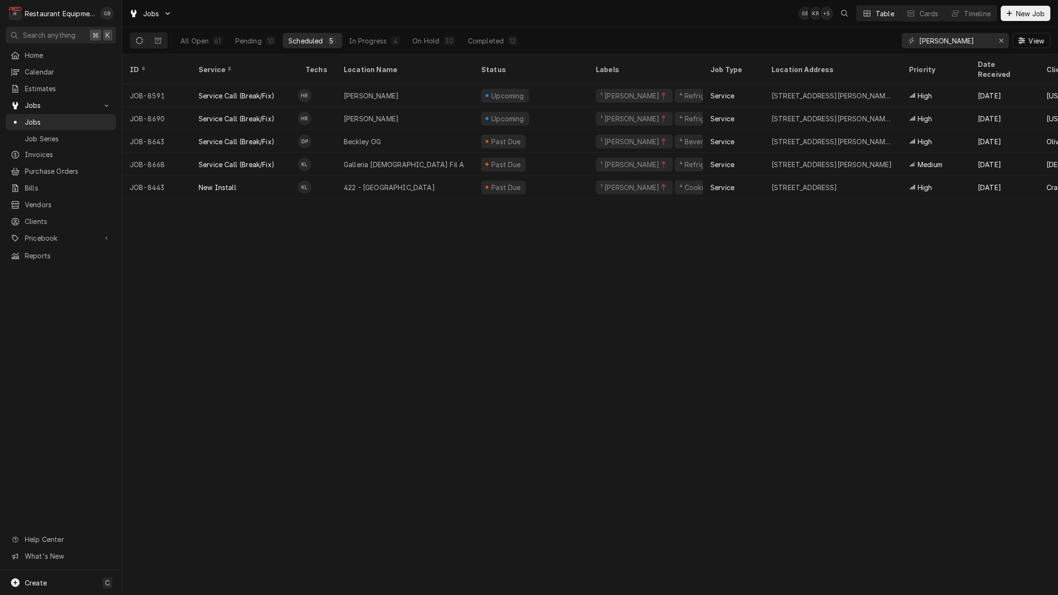
click at [272, 32] on div "All Open 61 Pending 10 Scheduled 5 In Progress 4 On Hold 30 Completed 12" at bounding box center [349, 40] width 349 height 27
click at [269, 41] on div "10" at bounding box center [270, 41] width 7 height 10
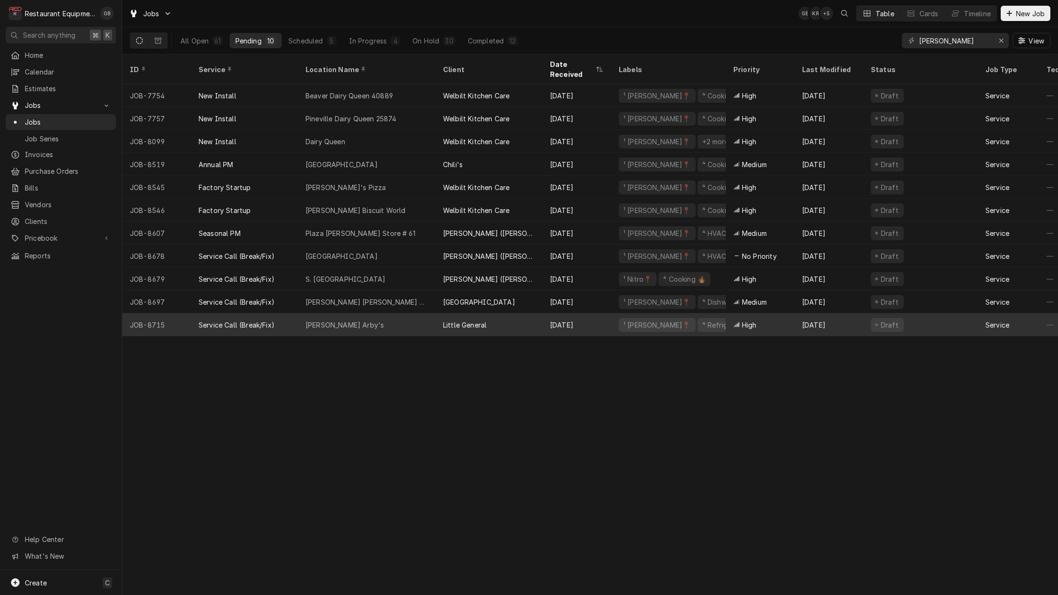
click at [389, 317] on div "Sam Black Arby's" at bounding box center [367, 324] width 138 height 23
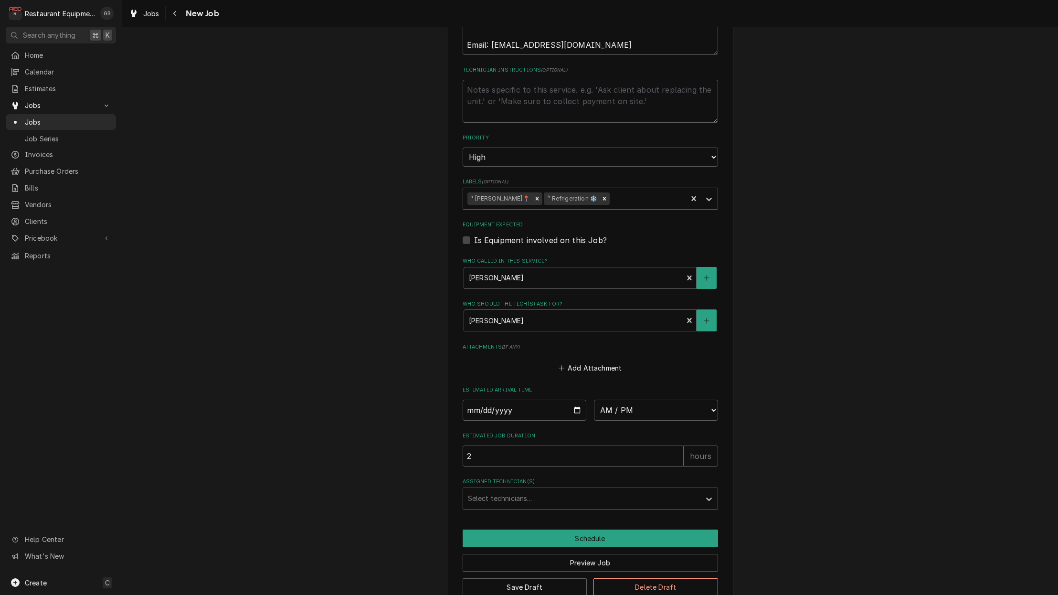
scroll to position [683, 0]
click at [592, 554] on button "Preview Job" at bounding box center [590, 563] width 255 height 18
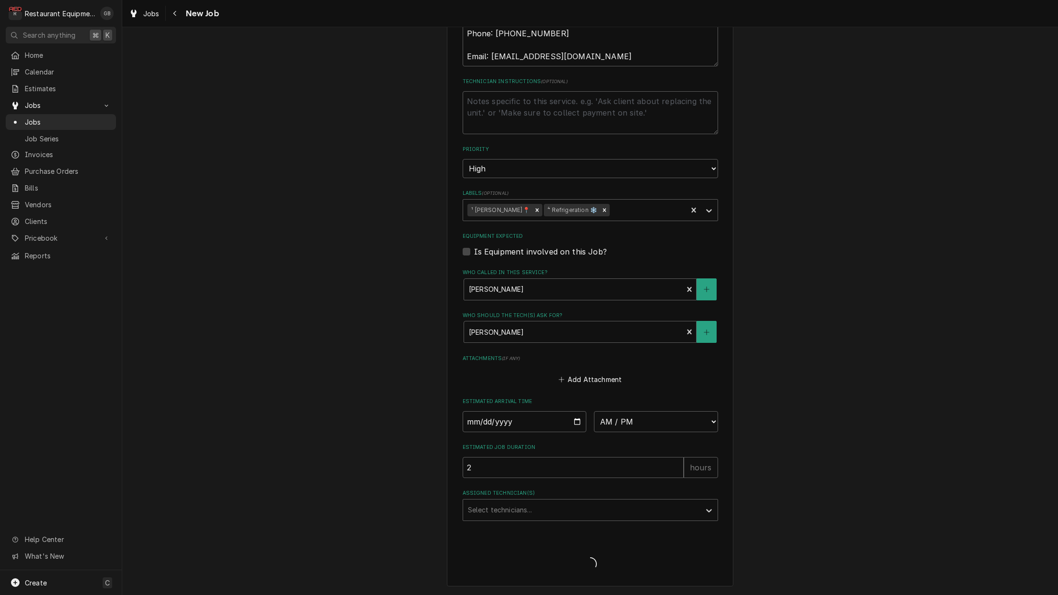
scroll to position [650, 0]
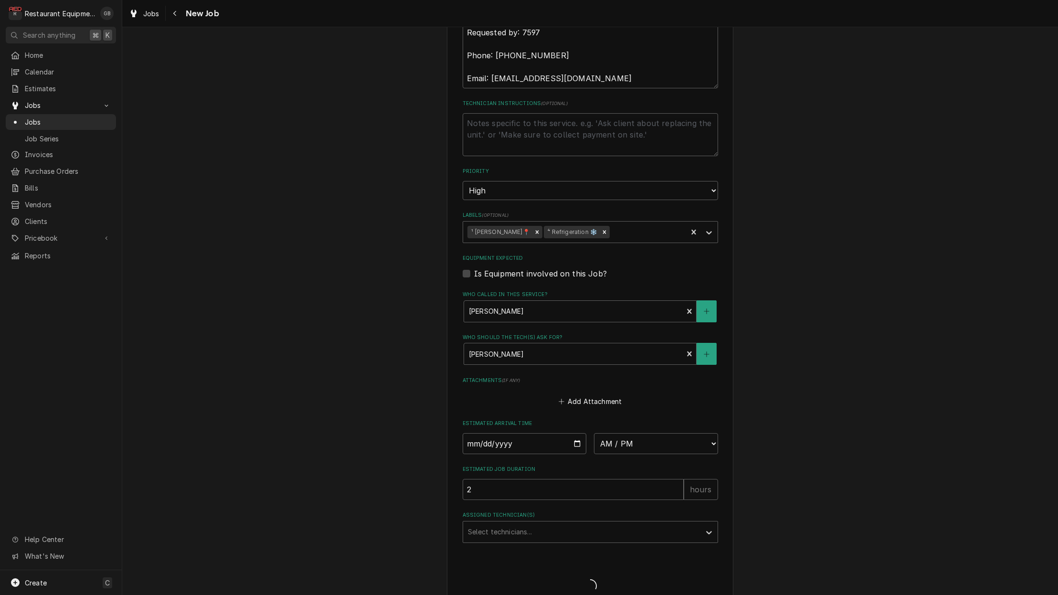
type textarea "x"
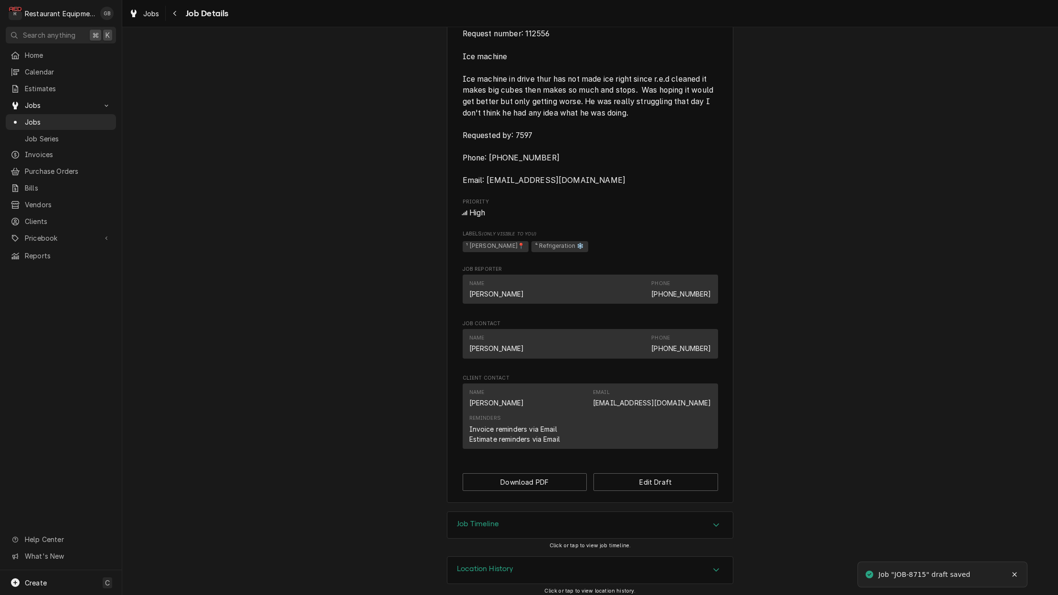
click at [716, 566] on icon "Accordion Header" at bounding box center [716, 570] width 7 height 8
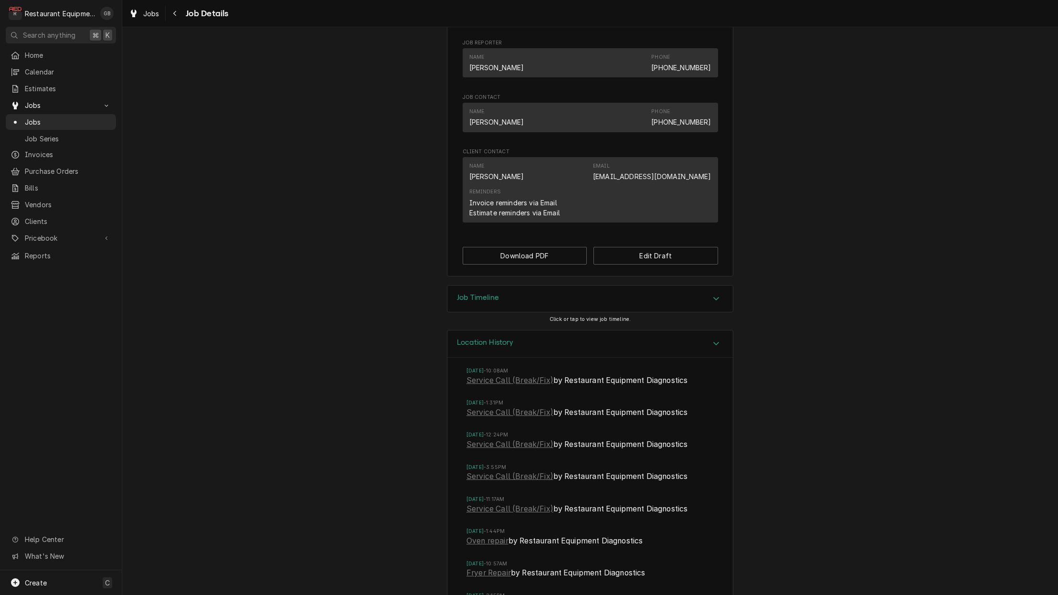
scroll to position [673, 0]
click at [513, 374] on link "Service Call (Break/Fix)" at bounding box center [510, 379] width 87 height 11
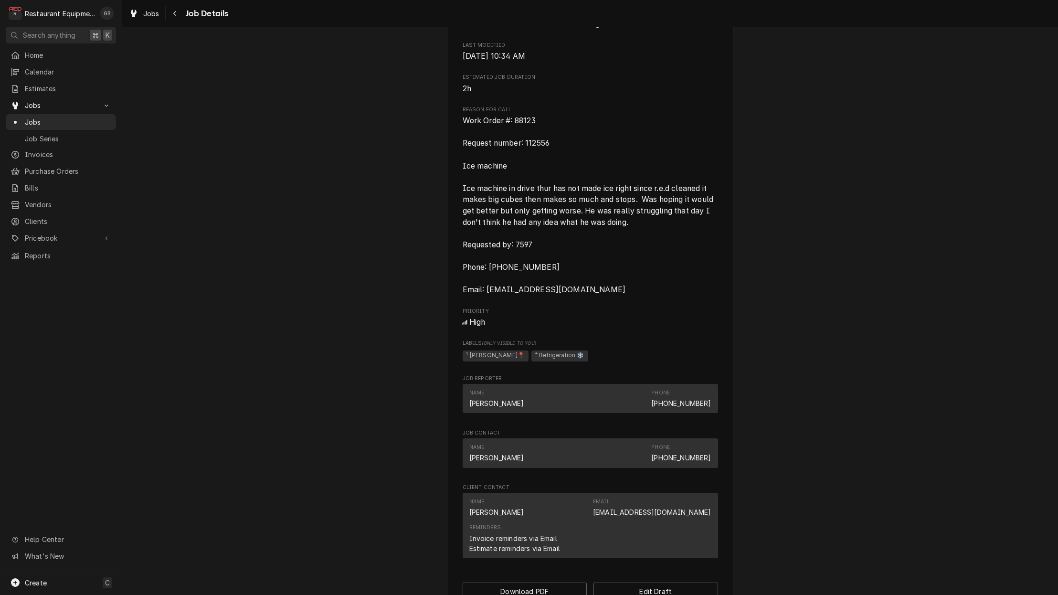
scroll to position [329, 0]
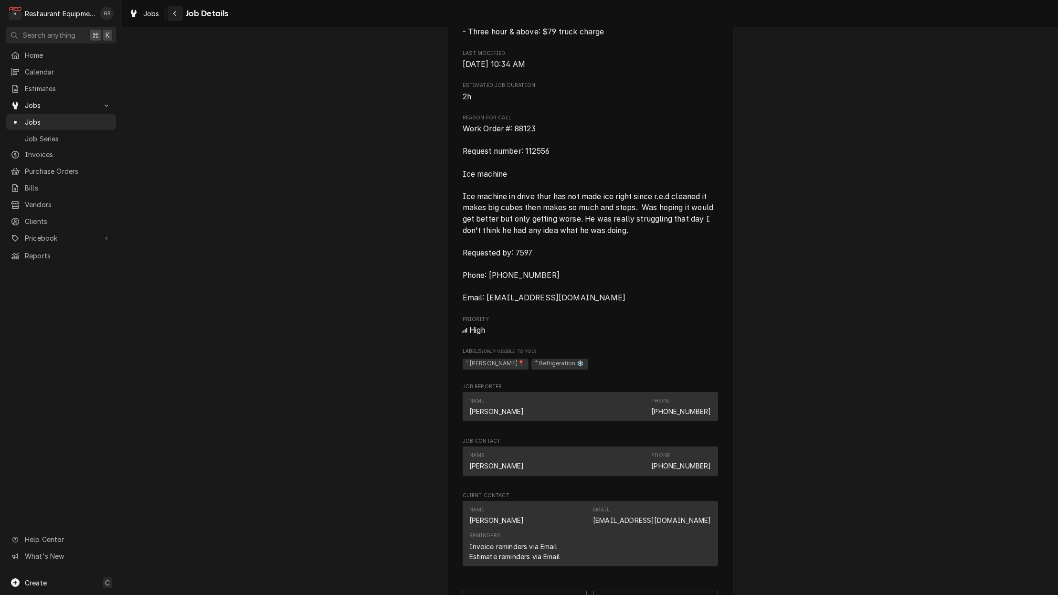
click at [171, 12] on div "Navigate back" at bounding box center [175, 14] width 10 height 10
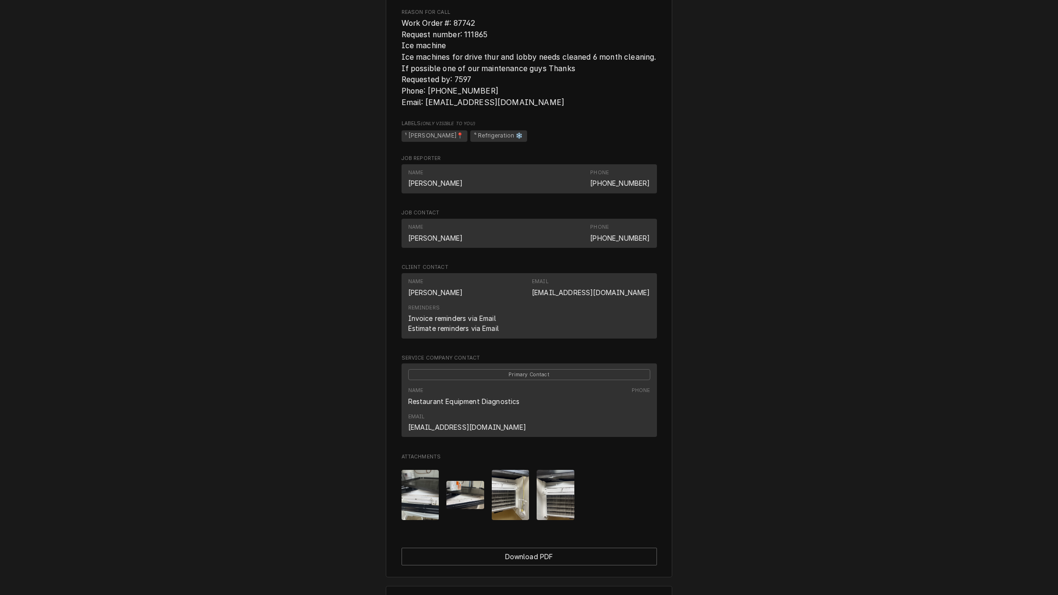
click at [553, 471] on img "Attachments" at bounding box center [556, 495] width 38 height 50
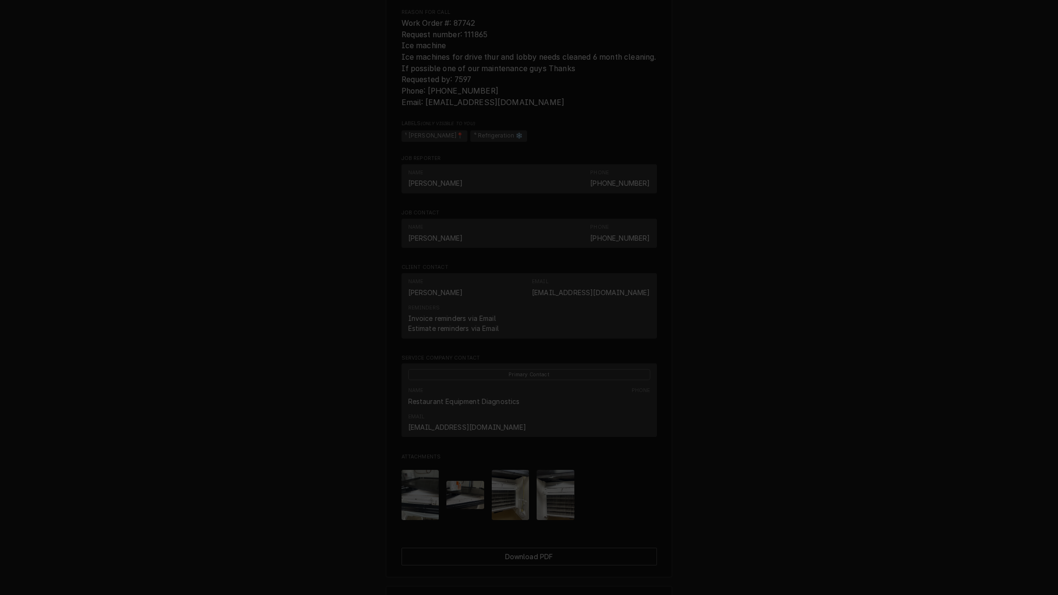
click at [604, 153] on button "button" at bounding box center [609, 152] width 15 height 15
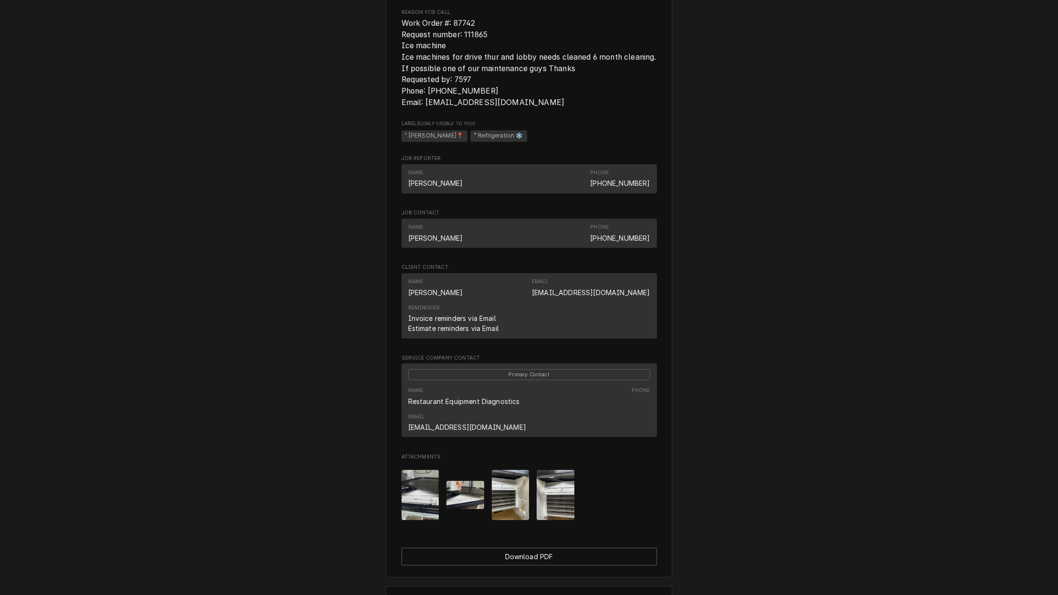
click at [508, 470] on img "Attachments" at bounding box center [511, 495] width 38 height 50
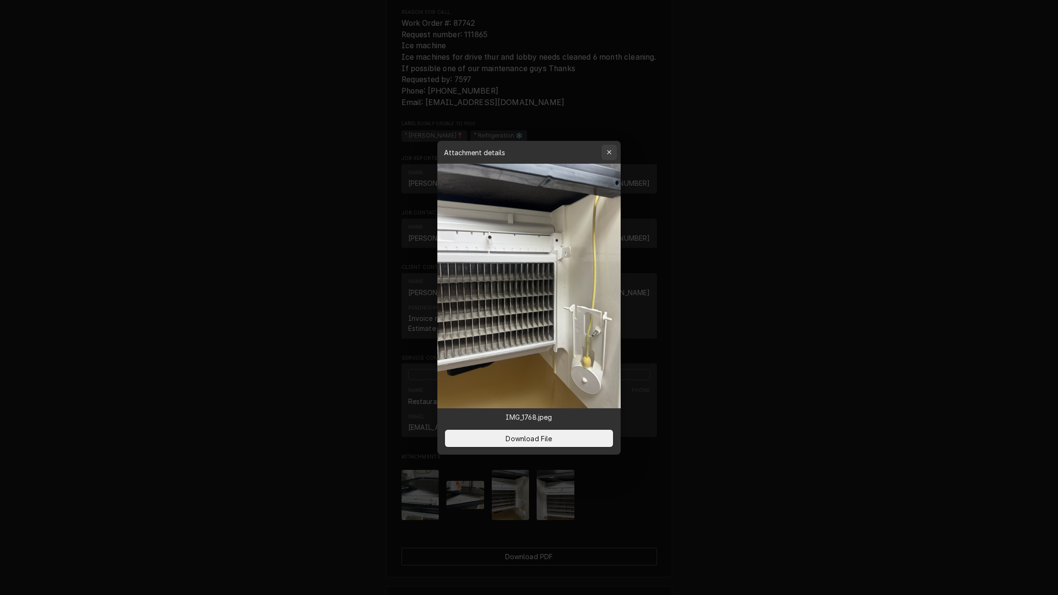
click at [606, 157] on button "button" at bounding box center [609, 152] width 15 height 15
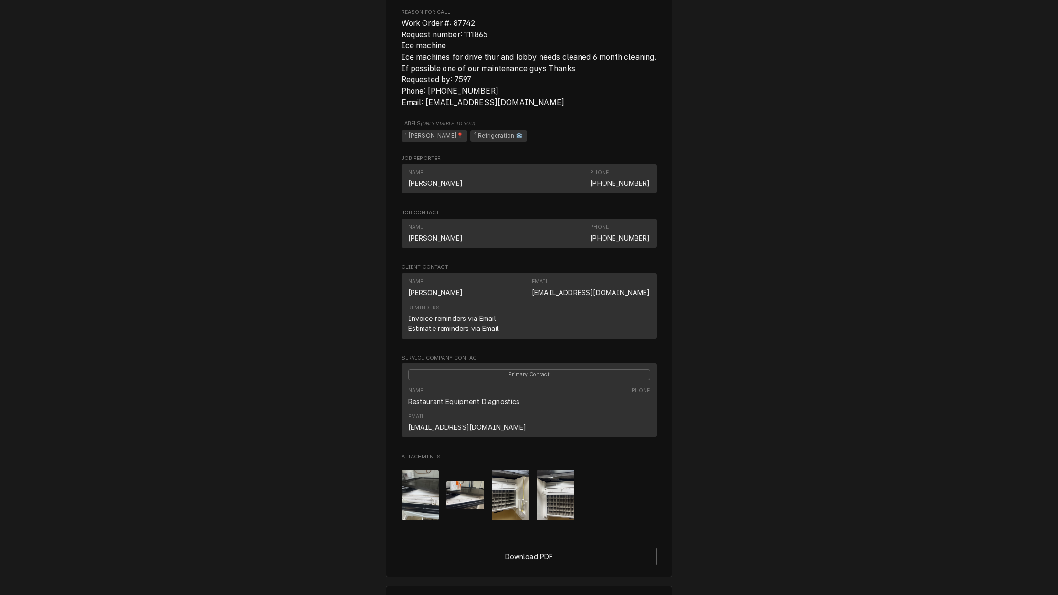
click at [461, 481] on img "Attachments" at bounding box center [465, 495] width 38 height 28
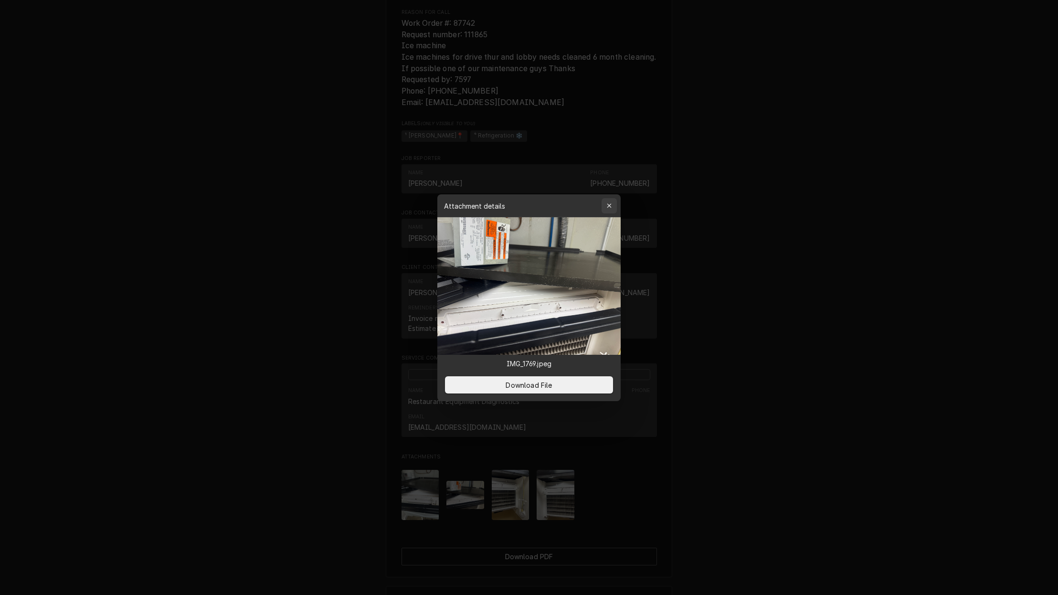
click at [610, 205] on icon "button" at bounding box center [609, 205] width 4 height 4
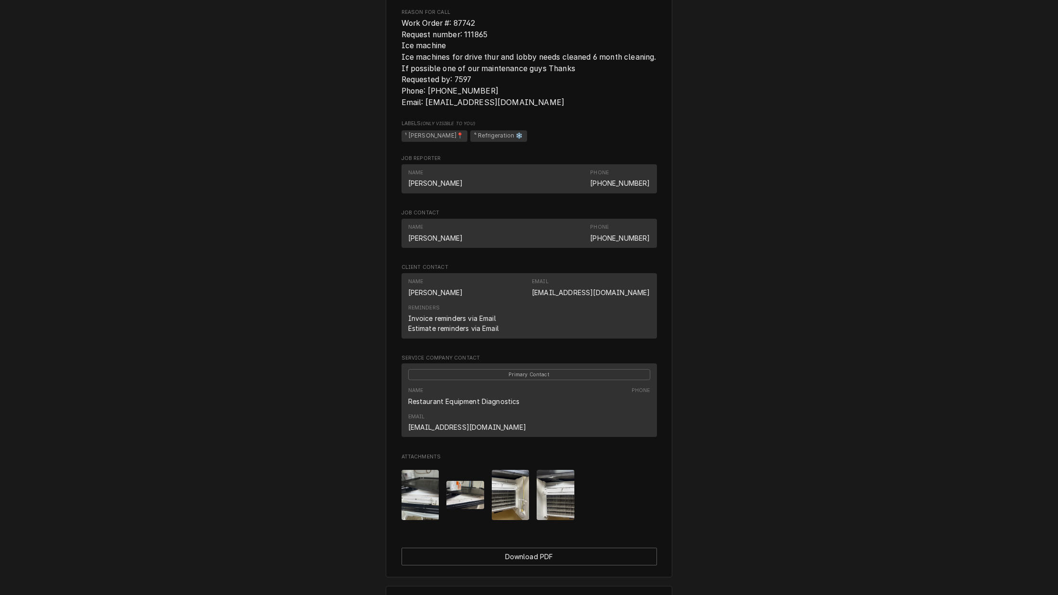
click at [430, 476] on img "Attachments" at bounding box center [421, 495] width 38 height 50
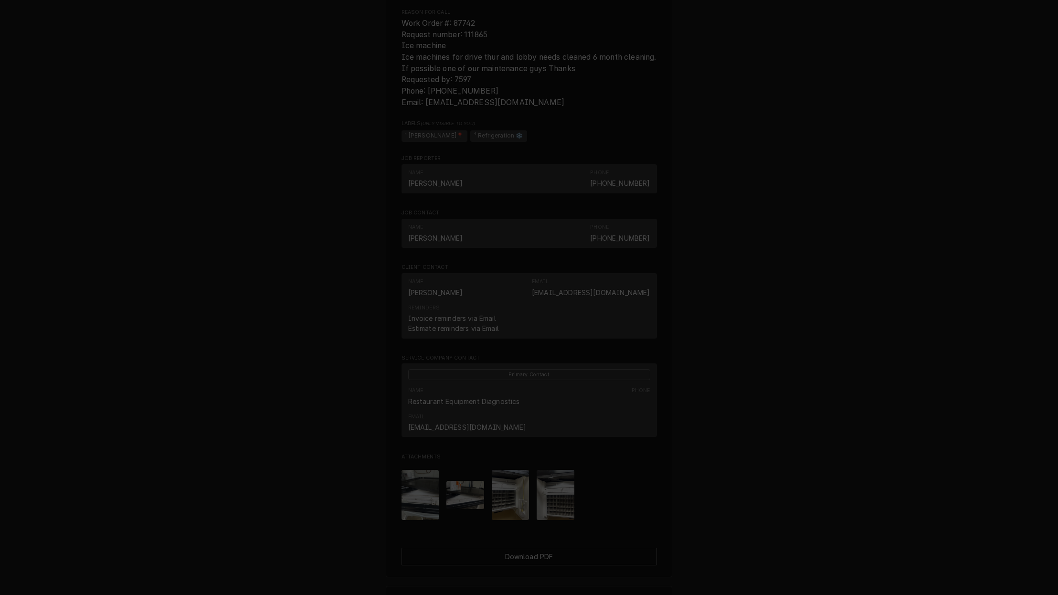
click at [605, 149] on div "button" at bounding box center [610, 153] width 10 height 10
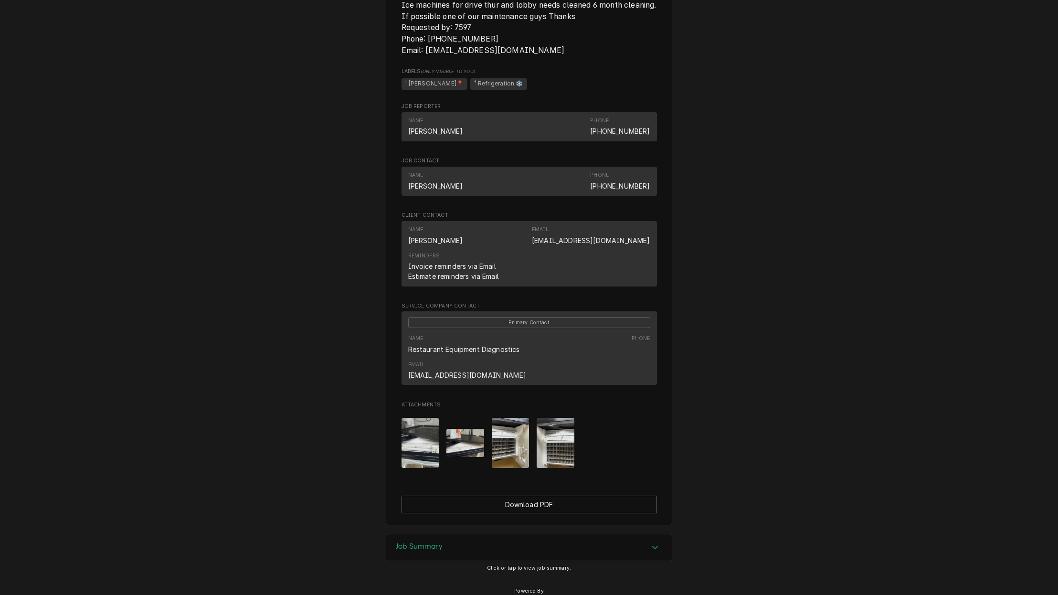
scroll to position [542, 0]
click at [659, 542] on div "Accordion Header" at bounding box center [655, 547] width 14 height 11
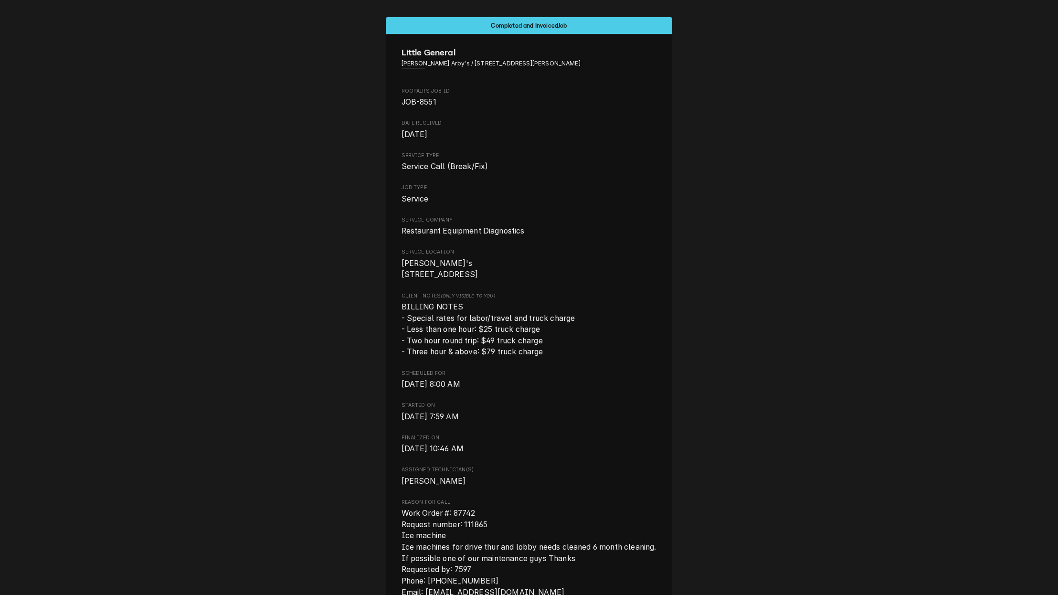
scroll to position [0, 0]
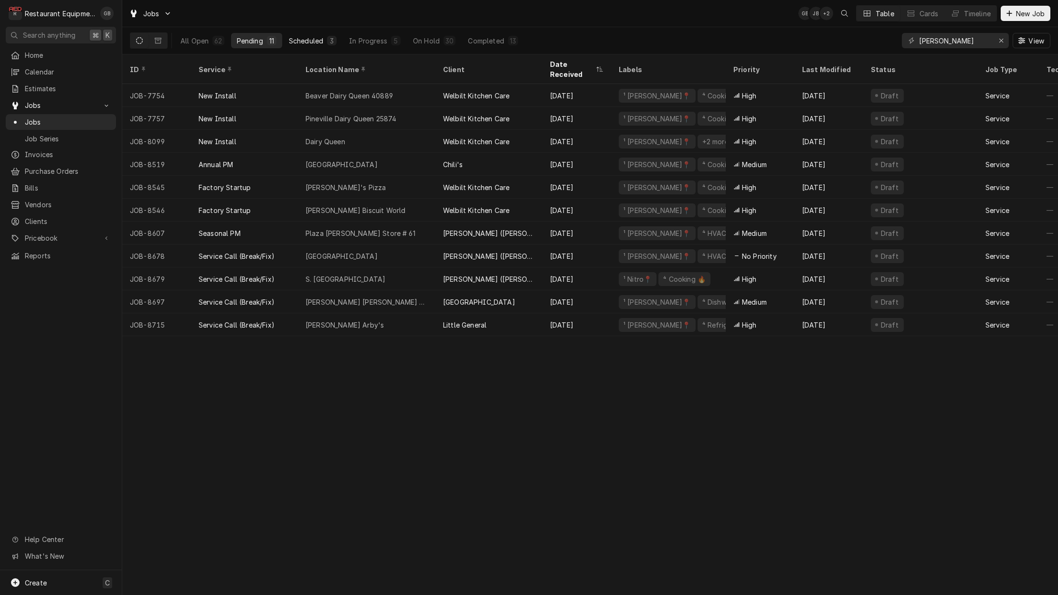
click at [308, 34] on button "Scheduled 3" at bounding box center [312, 40] width 59 height 15
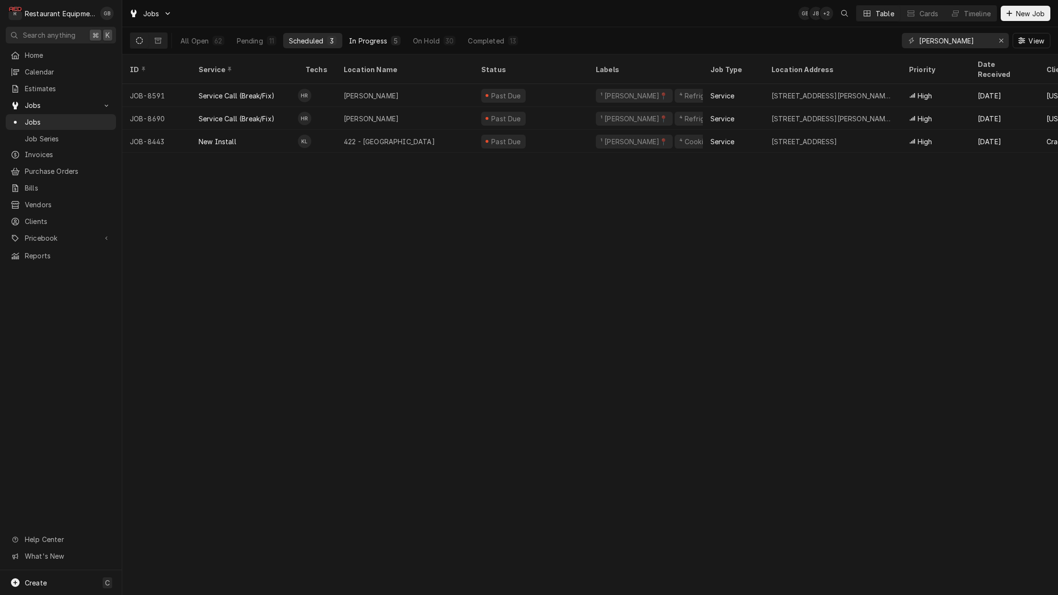
click at [368, 35] on button "In Progress 5" at bounding box center [374, 40] width 63 height 15
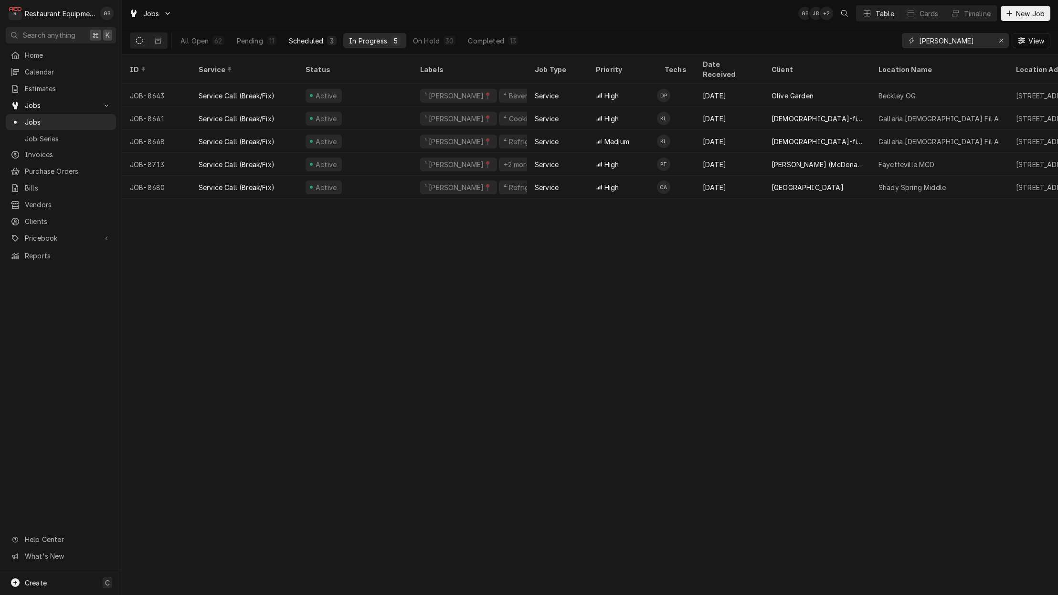
click at [307, 43] on div "Scheduled" at bounding box center [306, 41] width 34 height 10
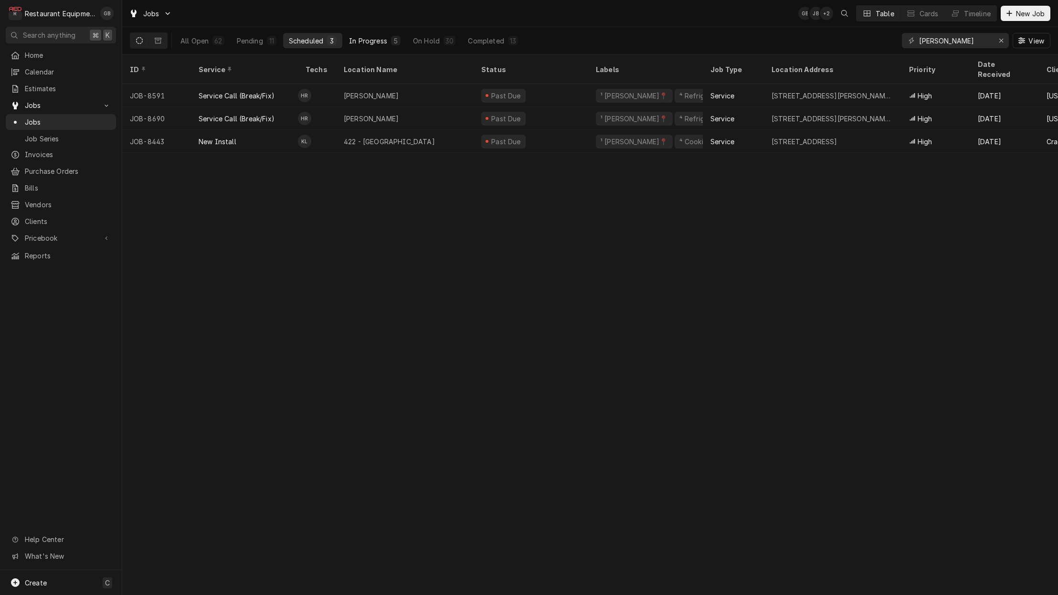
click at [359, 39] on div "In Progress" at bounding box center [368, 41] width 38 height 10
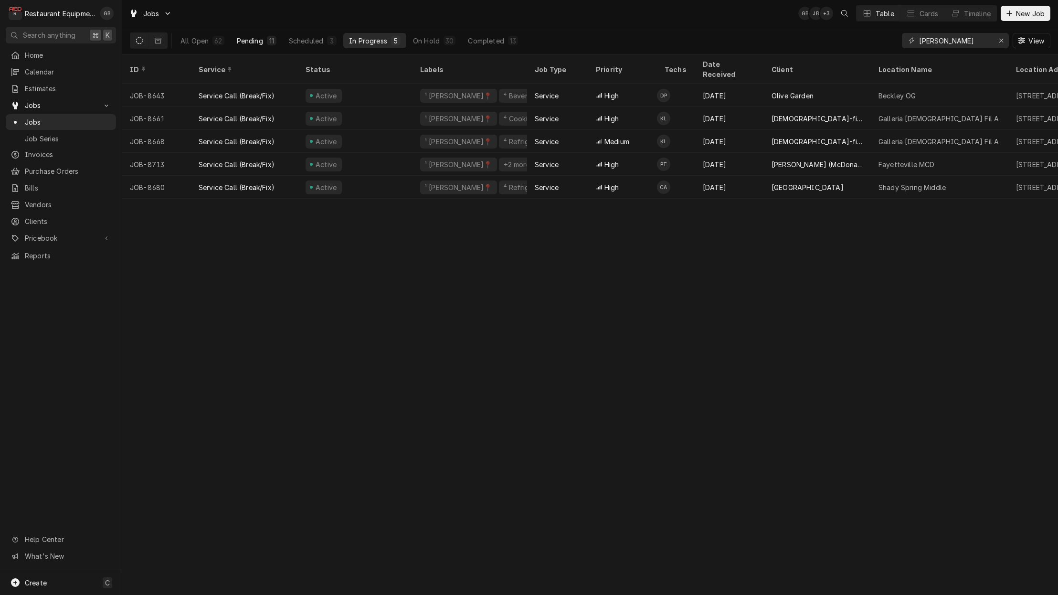
click at [254, 42] on div "Pending" at bounding box center [250, 41] width 26 height 10
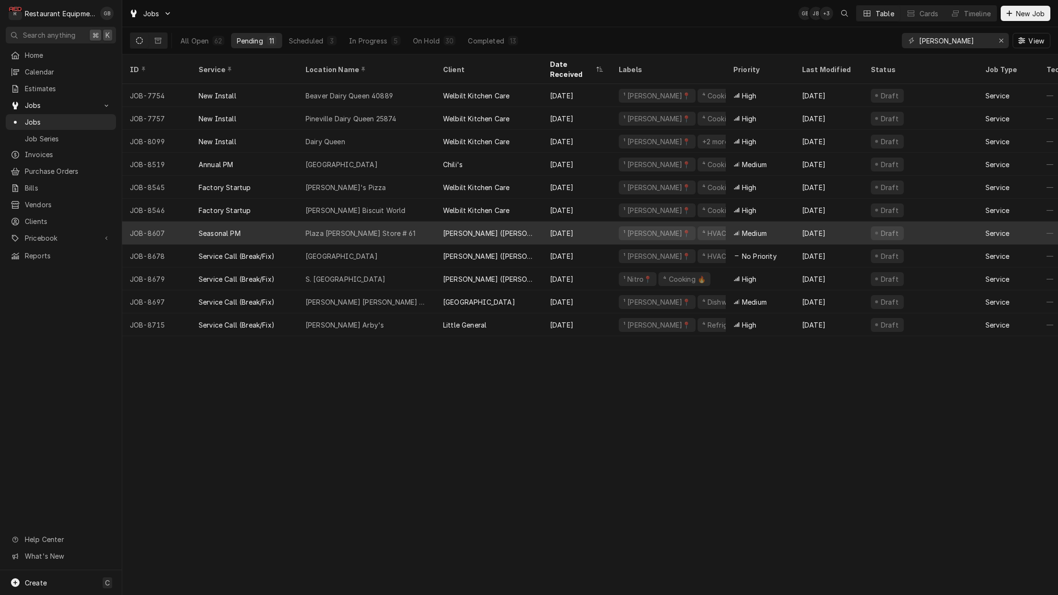
click at [342, 228] on div "Plaza Bob Evans Store # 61" at bounding box center [361, 233] width 110 height 10
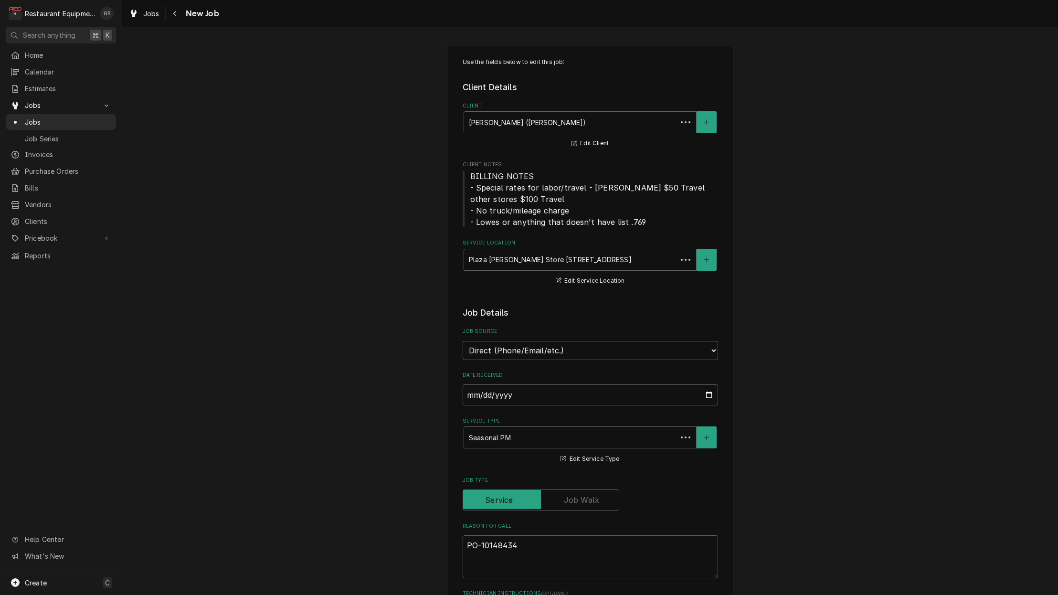
type textarea "x"
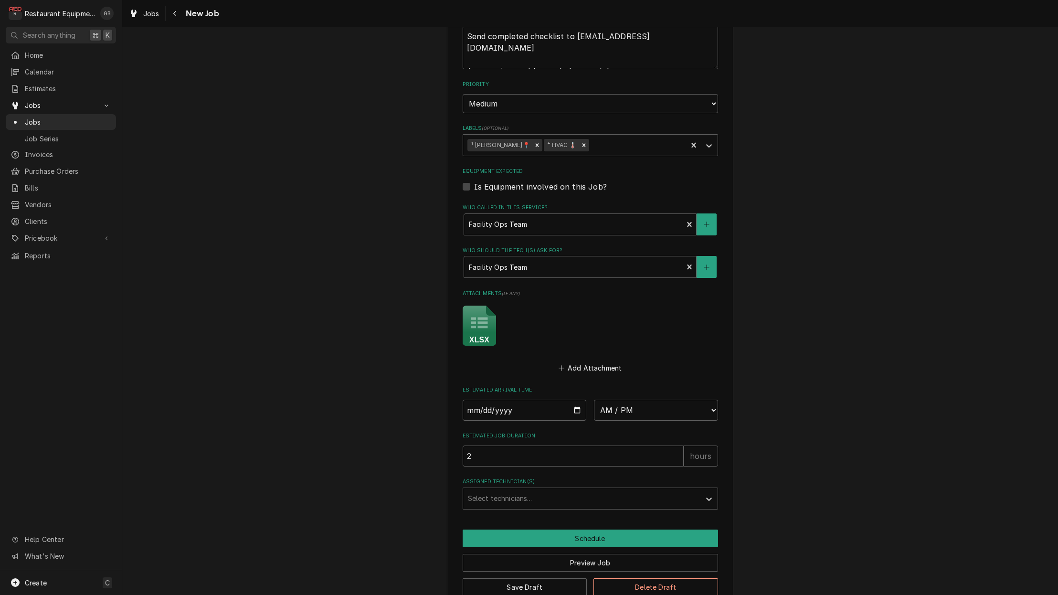
scroll to position [576, 0]
click at [475, 308] on icon "Attachments" at bounding box center [479, 326] width 33 height 40
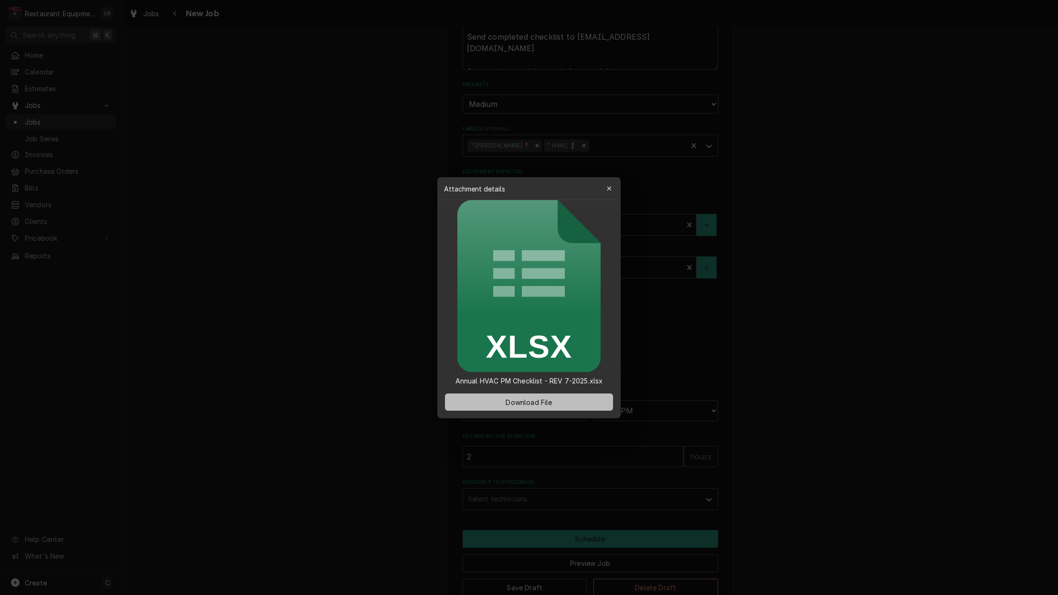
click at [545, 404] on span "Download File" at bounding box center [529, 402] width 50 height 10
click at [553, 406] on span "Download File" at bounding box center [529, 402] width 50 height 10
click at [608, 189] on icon "button" at bounding box center [609, 188] width 4 height 4
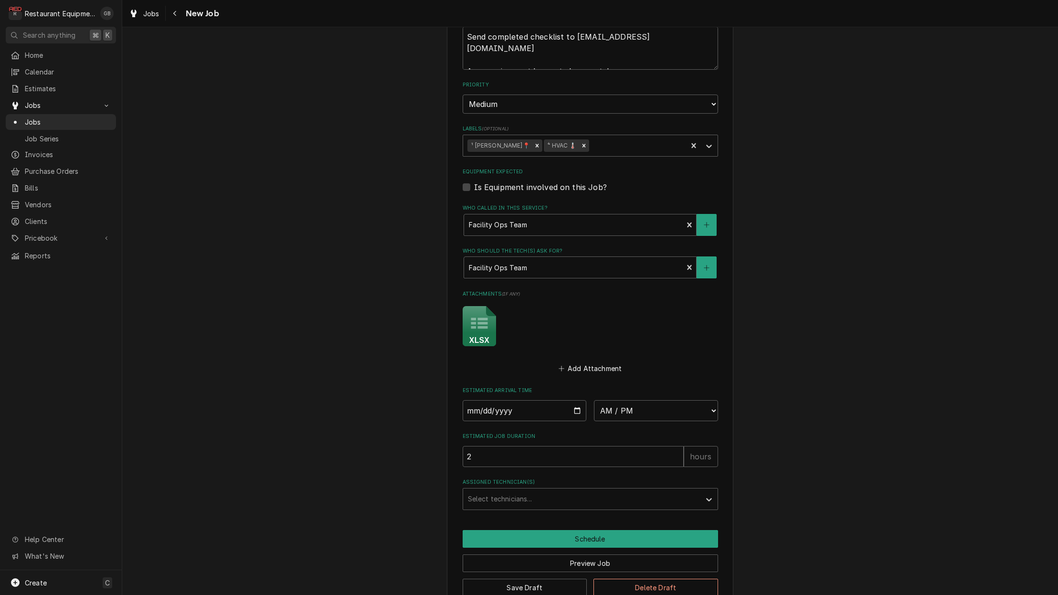
drag, startPoint x: 478, startPoint y: 305, endPoint x: 275, endPoint y: 422, distance: 234.7
click at [279, 424] on div "Use the fields below to edit this job: Client Details Client Bob Evans (Beckley…" at bounding box center [590, 39] width 936 height 1156
click at [181, 14] on button "Navigate back" at bounding box center [175, 13] width 15 height 15
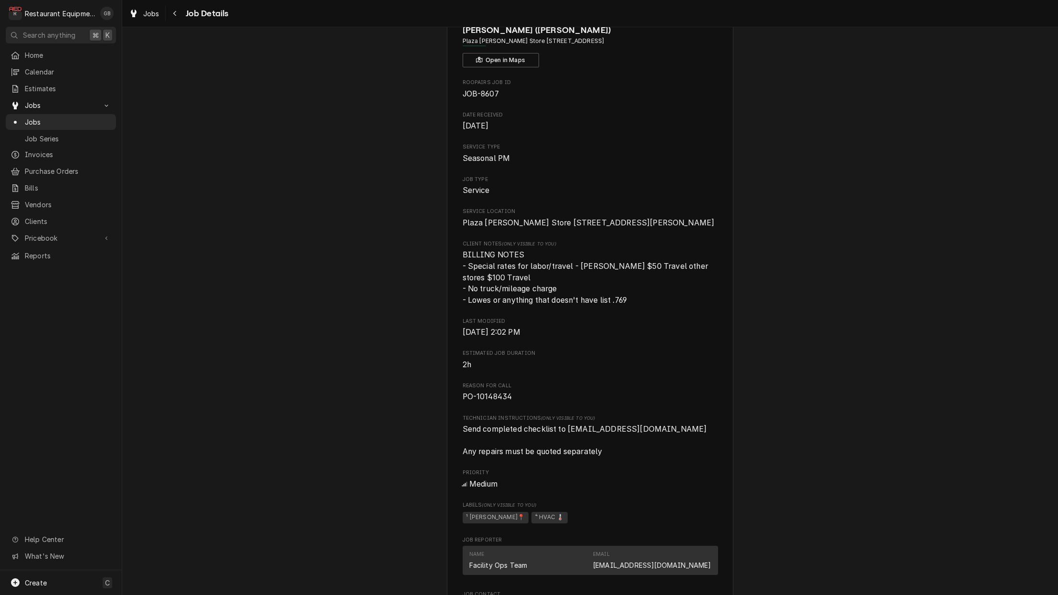
scroll to position [50, 0]
click at [175, 17] on div "Navigate back" at bounding box center [175, 14] width 10 height 10
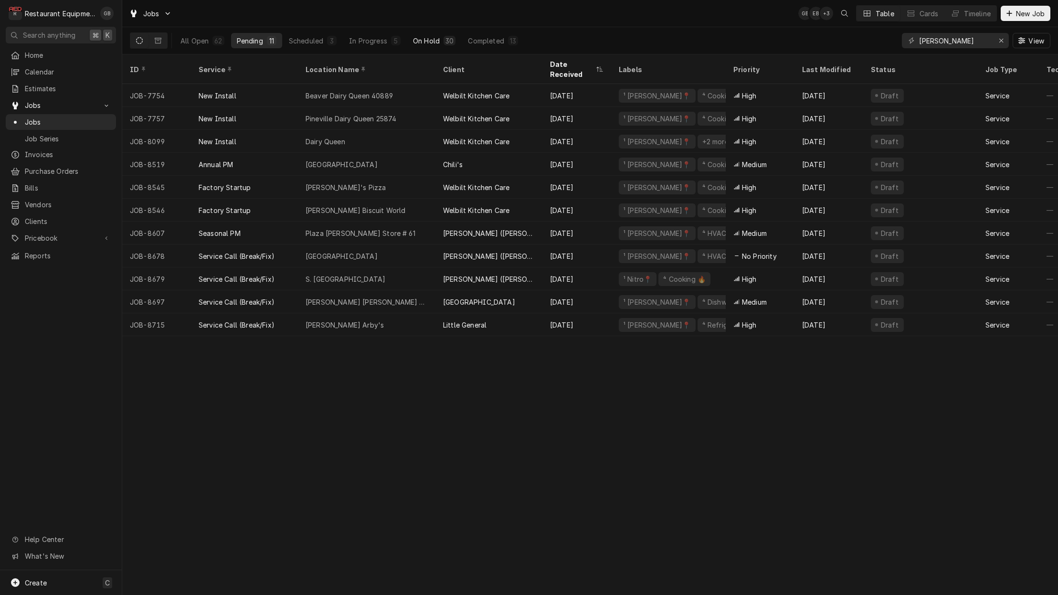
click at [446, 38] on div "30" at bounding box center [450, 41] width 8 height 10
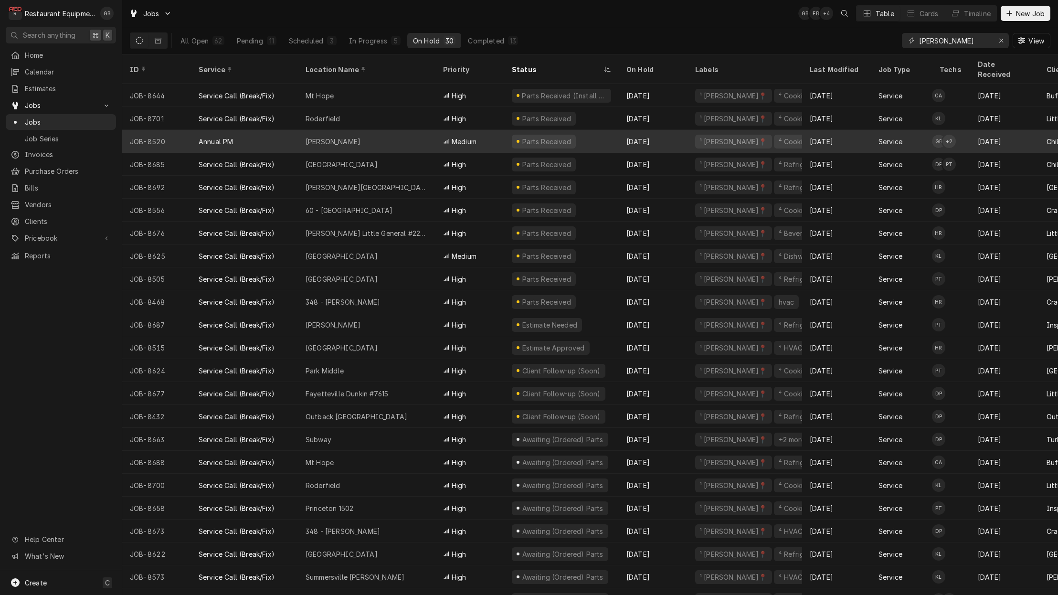
click at [331, 137] on div "Beckley" at bounding box center [333, 142] width 55 height 10
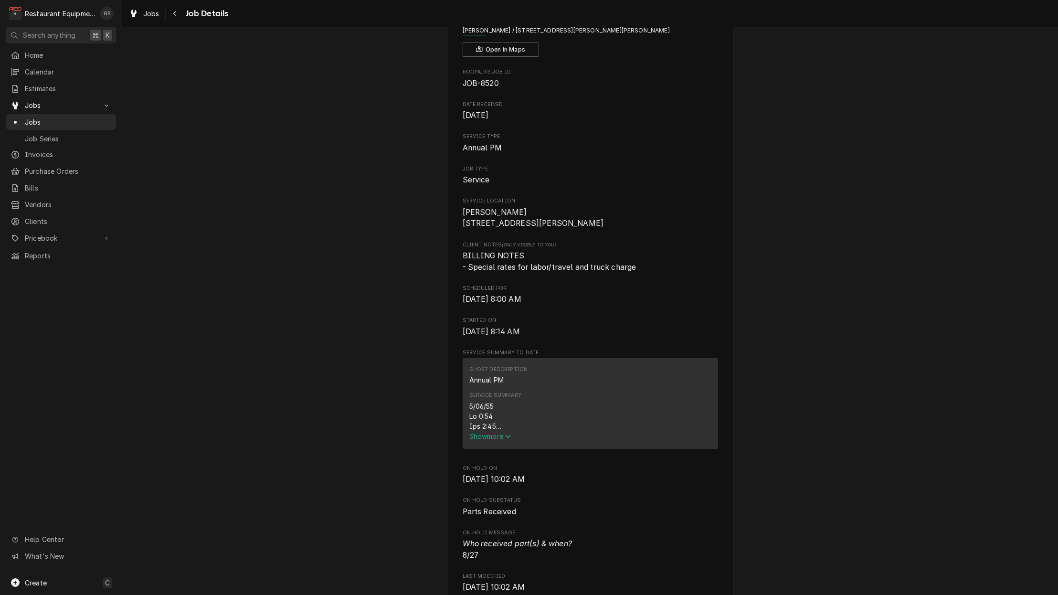
scroll to position [62, 0]
click at [490, 433] on button "Show more" at bounding box center [590, 434] width 242 height 10
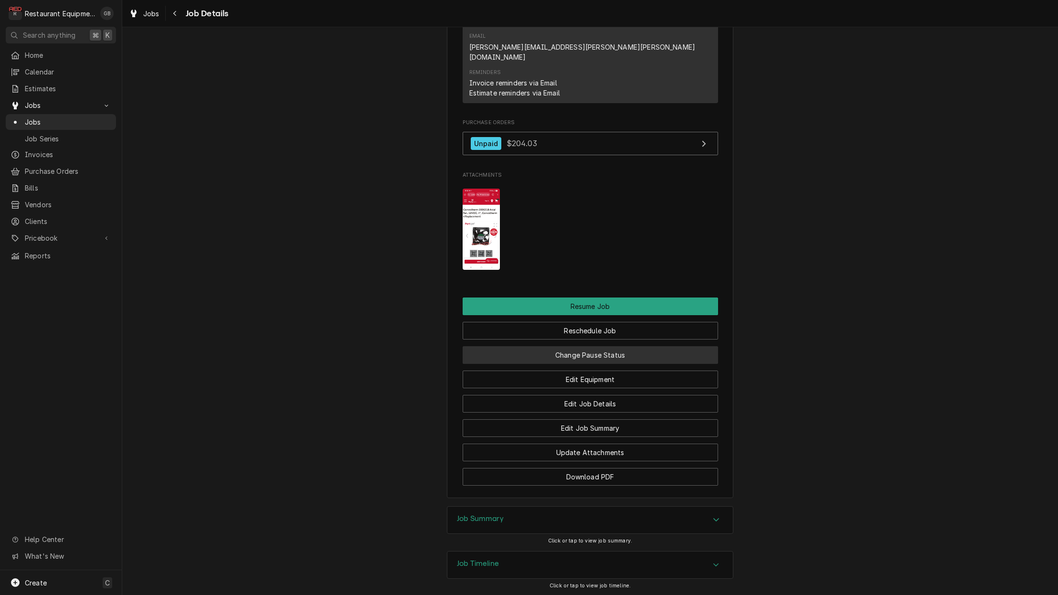
scroll to position [1555, 0]
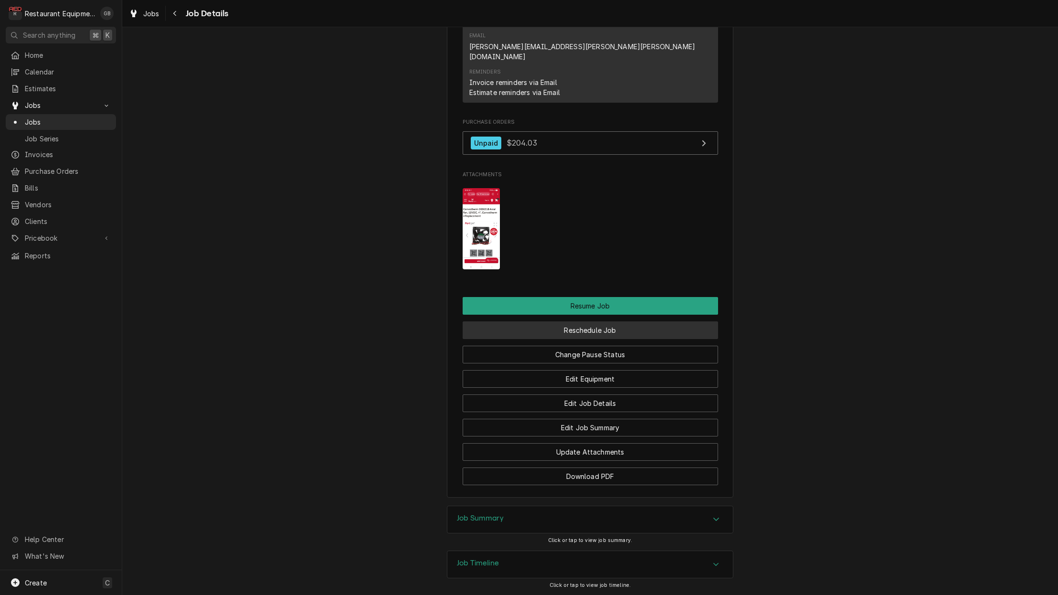
click at [564, 321] on button "Reschedule Job" at bounding box center [590, 330] width 255 height 18
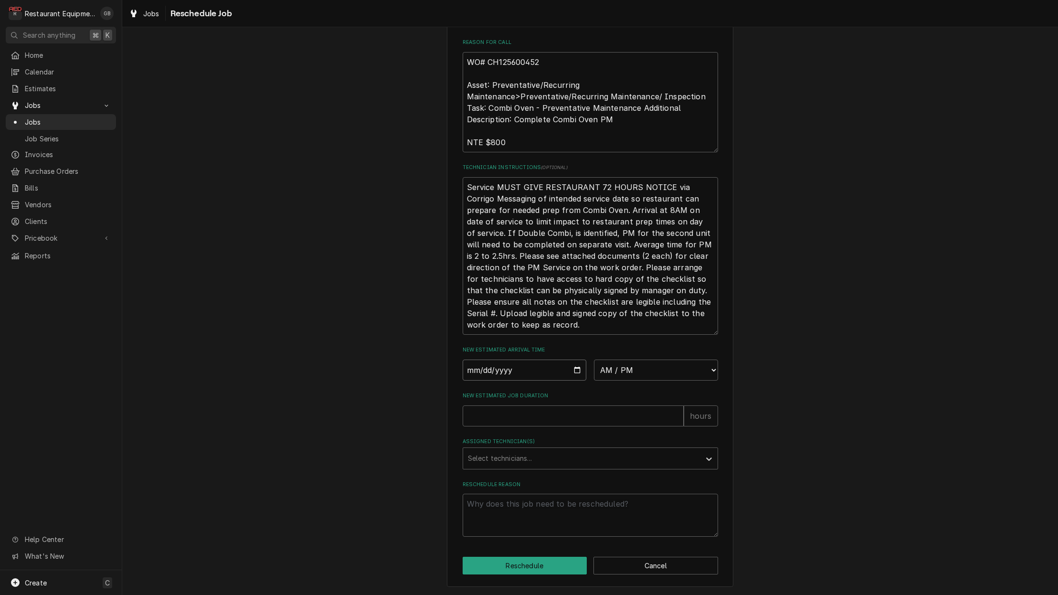
click at [481, 374] on input "Date" at bounding box center [525, 370] width 124 height 21
type input "2025-08-27"
type textarea "x"
select select "12:30:00"
type textarea "x"
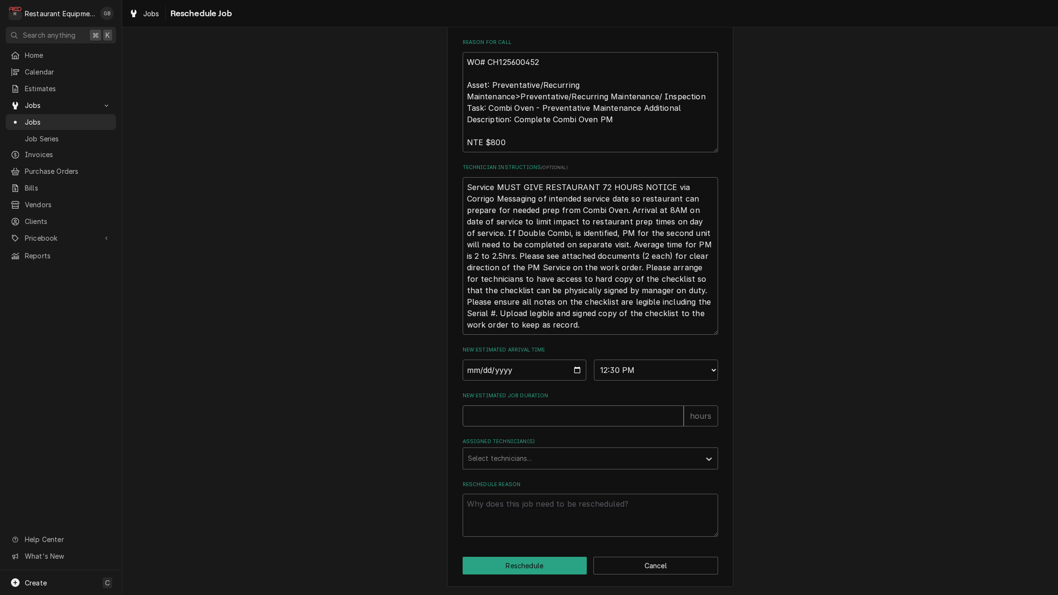
click at [500, 412] on input "New Estimated Job Duration" at bounding box center [573, 415] width 221 height 21
select select "12:00:00"
click at [503, 431] on div "Please provide some additional details to reschedule this job. Roopairs Job ID …" at bounding box center [590, 157] width 255 height 758
click at [484, 418] on input "New Estimated Job Duration" at bounding box center [573, 415] width 221 height 21
type textarea "x"
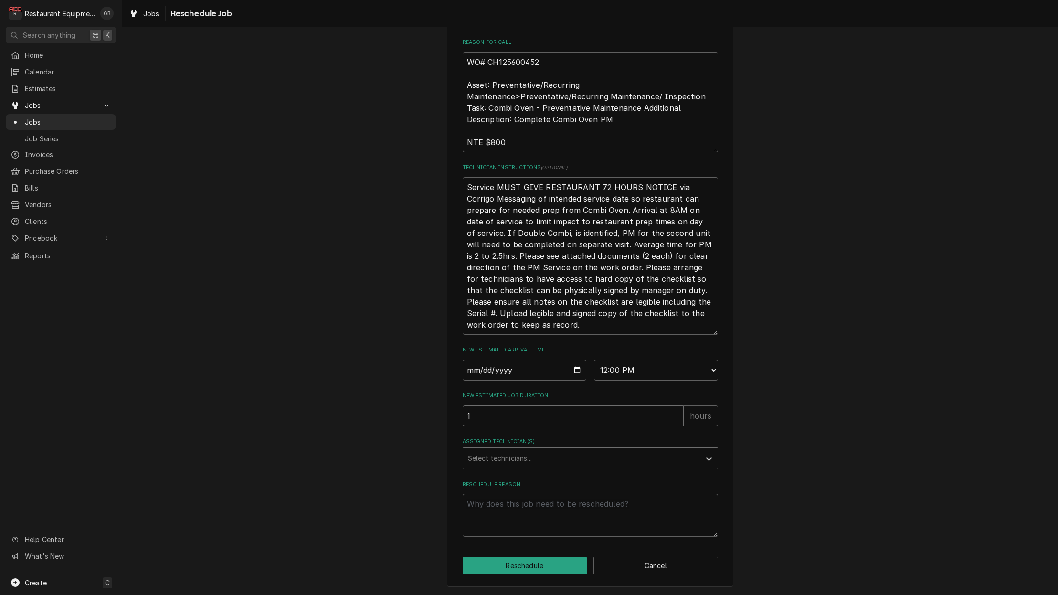
type input "1"
click at [532, 453] on div "Assigned Technician(s)" at bounding box center [582, 458] width 228 height 17
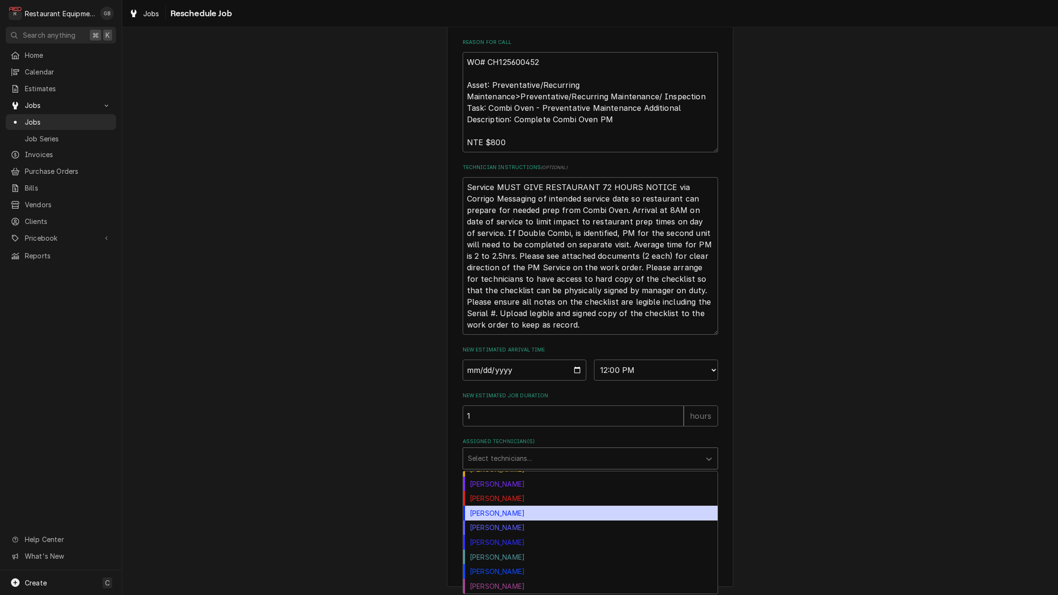
scroll to position [127, 0]
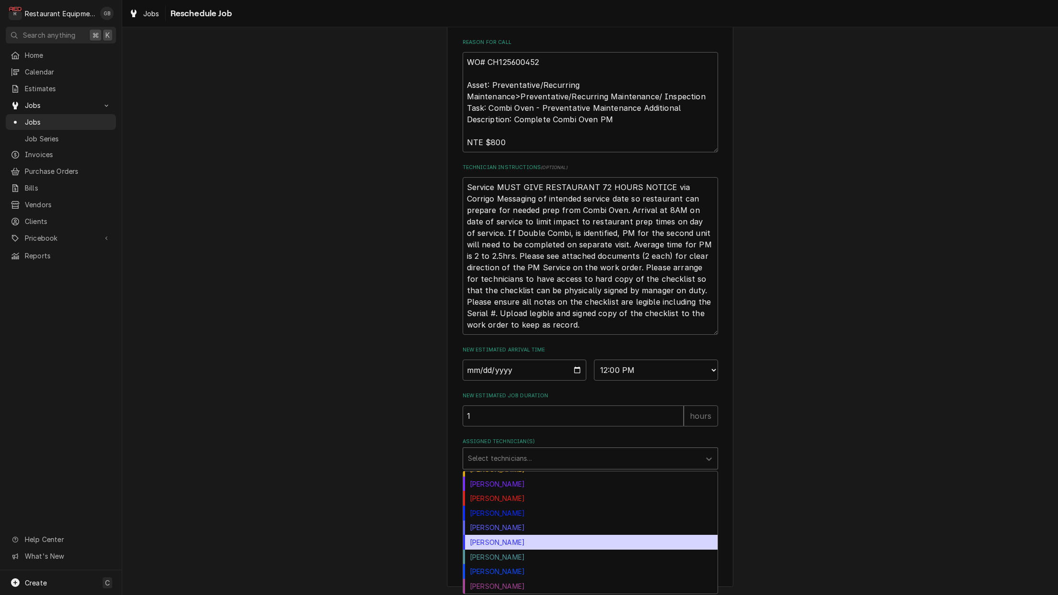
click at [502, 539] on div "Thomas Ross" at bounding box center [590, 542] width 255 height 15
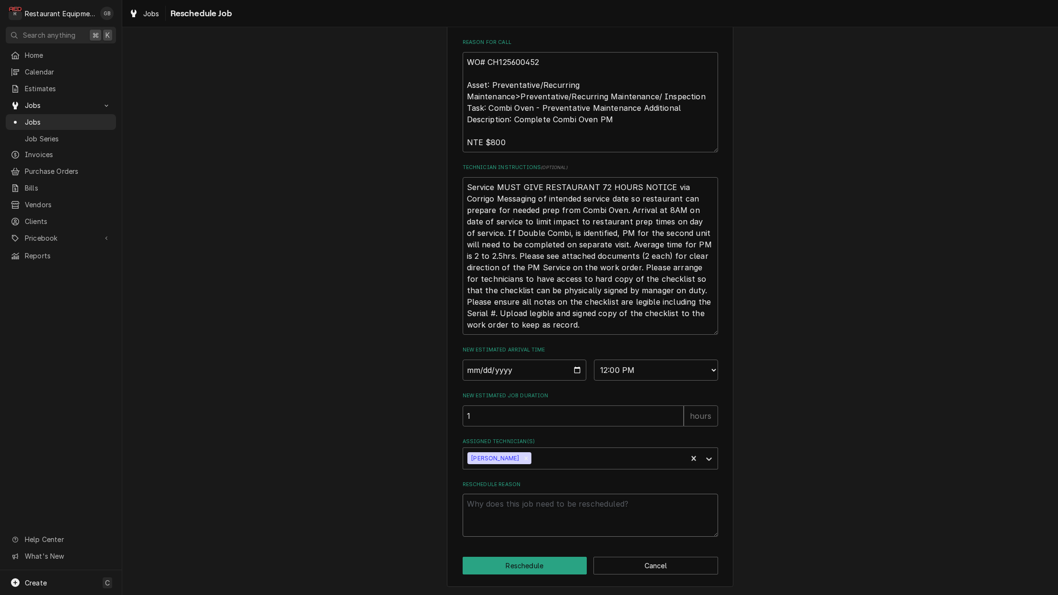
click at [498, 518] on textarea "Reschedule Reason" at bounding box center [590, 515] width 255 height 43
type textarea "x"
type textarea "p"
type textarea "x"
type textarea "pa"
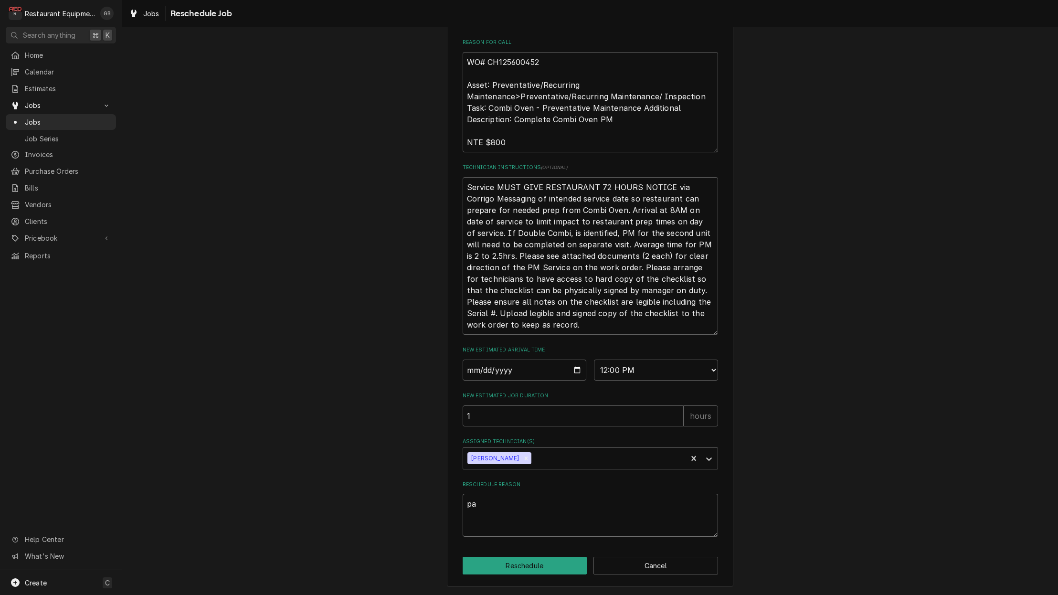
type textarea "x"
type textarea "par"
type textarea "x"
type textarea "part"
type textarea "x"
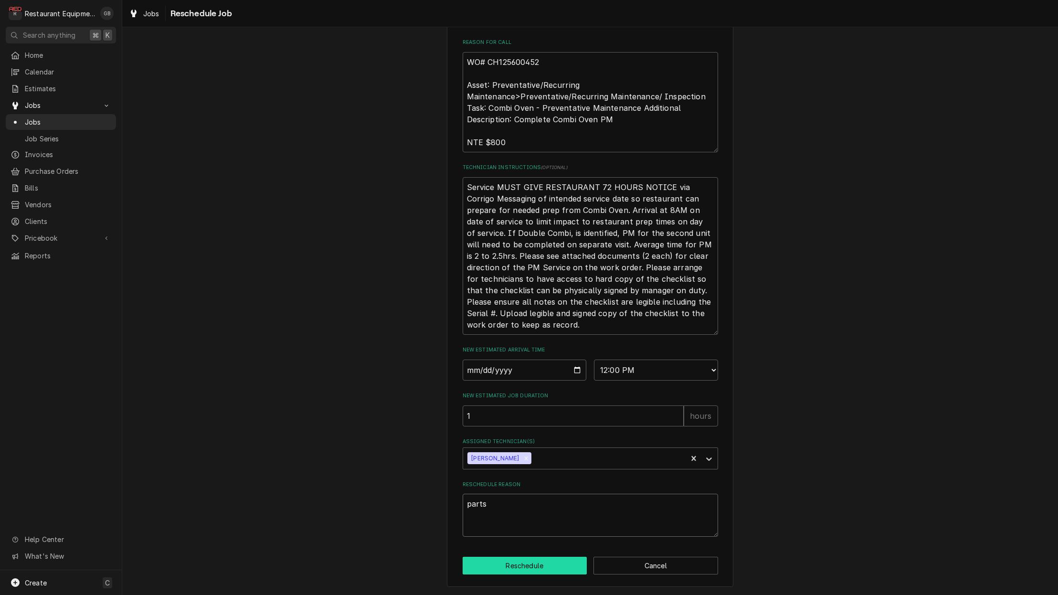
type textarea "parts"
click at [544, 565] on button "Reschedule" at bounding box center [525, 566] width 125 height 18
type textarea "x"
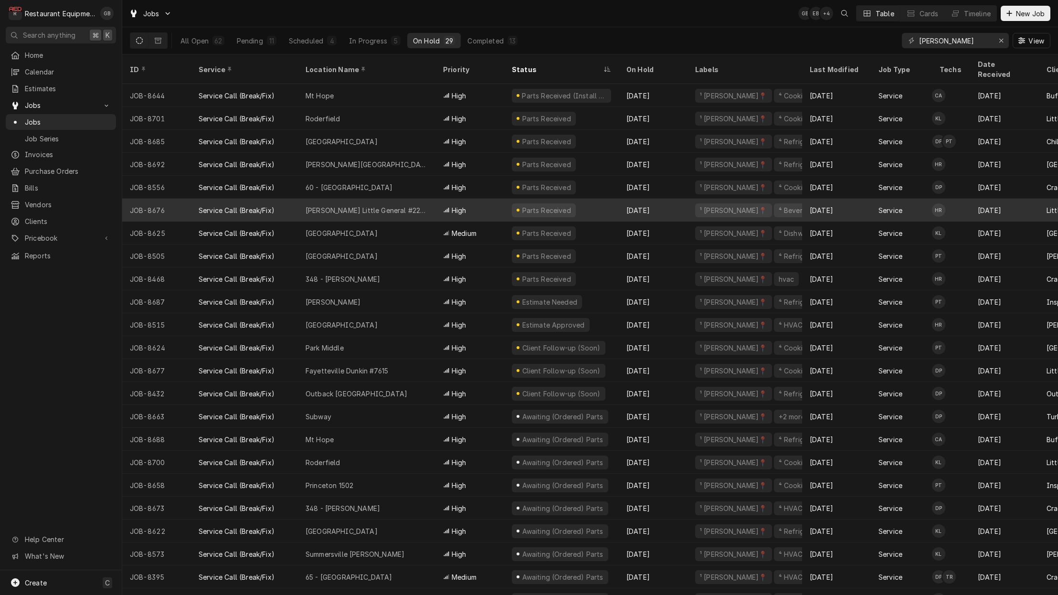
click at [340, 205] on div "[PERSON_NAME] Little General #2270" at bounding box center [367, 210] width 122 height 10
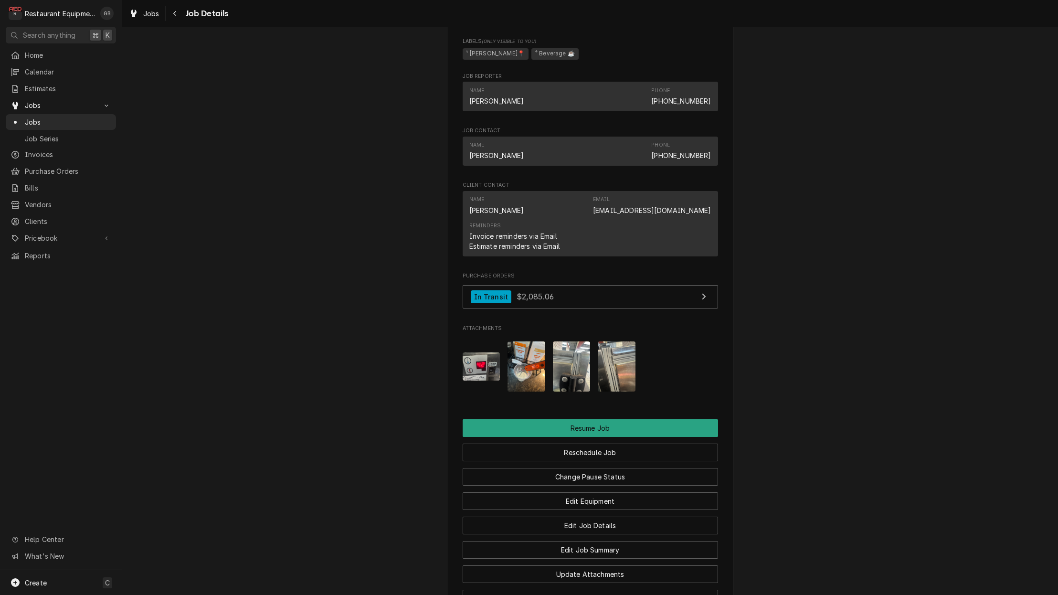
scroll to position [812, 0]
click at [485, 372] on img "Attachments" at bounding box center [482, 366] width 38 height 28
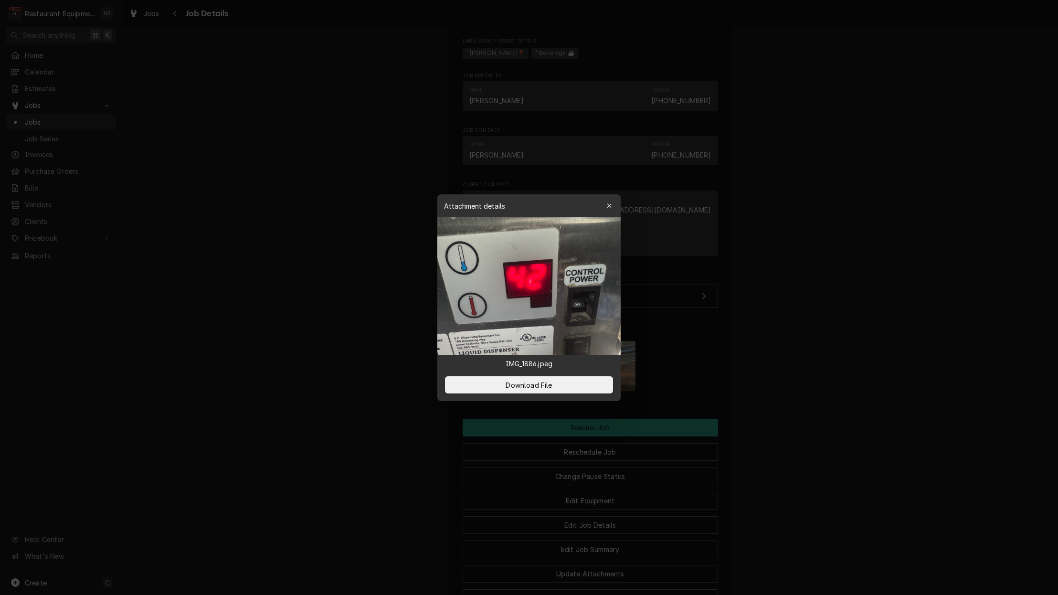
drag, startPoint x: 608, startPoint y: 204, endPoint x: 606, endPoint y: 210, distance: 5.9
click at [609, 204] on icon "button" at bounding box center [609, 205] width 5 height 7
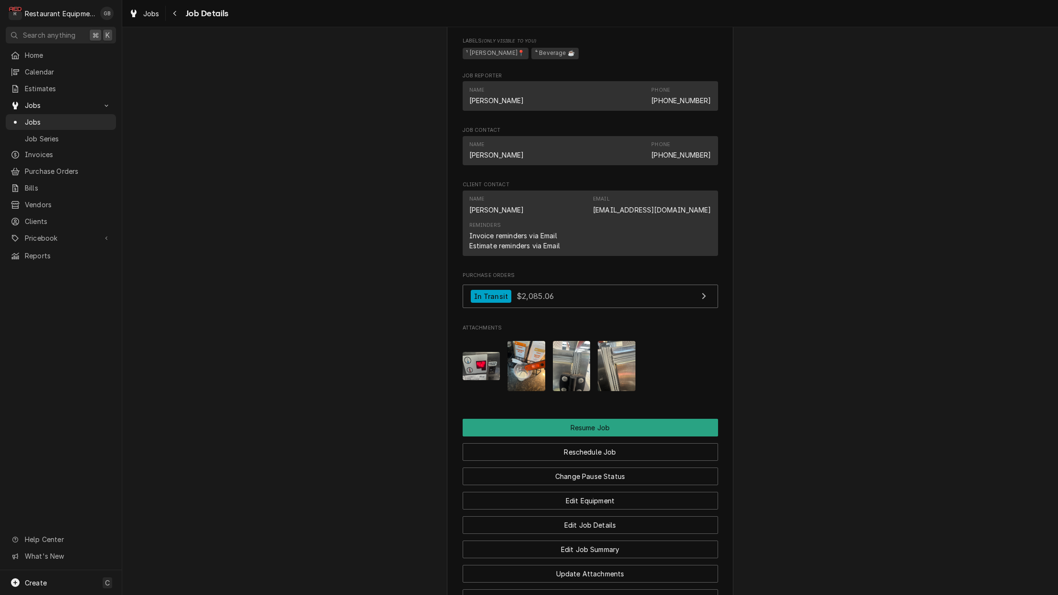
click at [532, 359] on img "Attachments" at bounding box center [527, 366] width 38 height 50
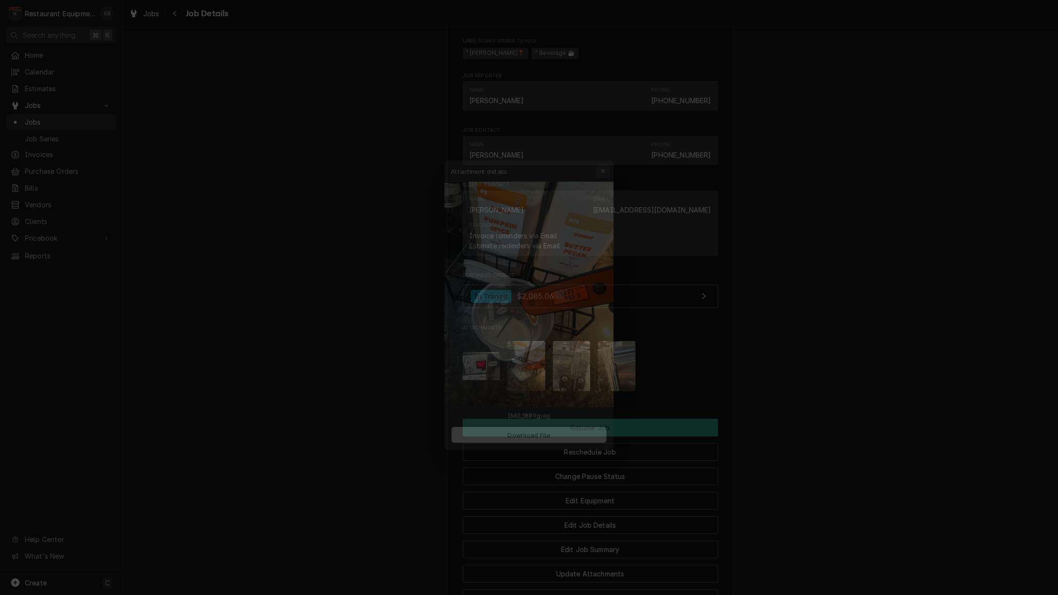
click at [610, 150] on icon "button" at bounding box center [609, 152] width 5 height 7
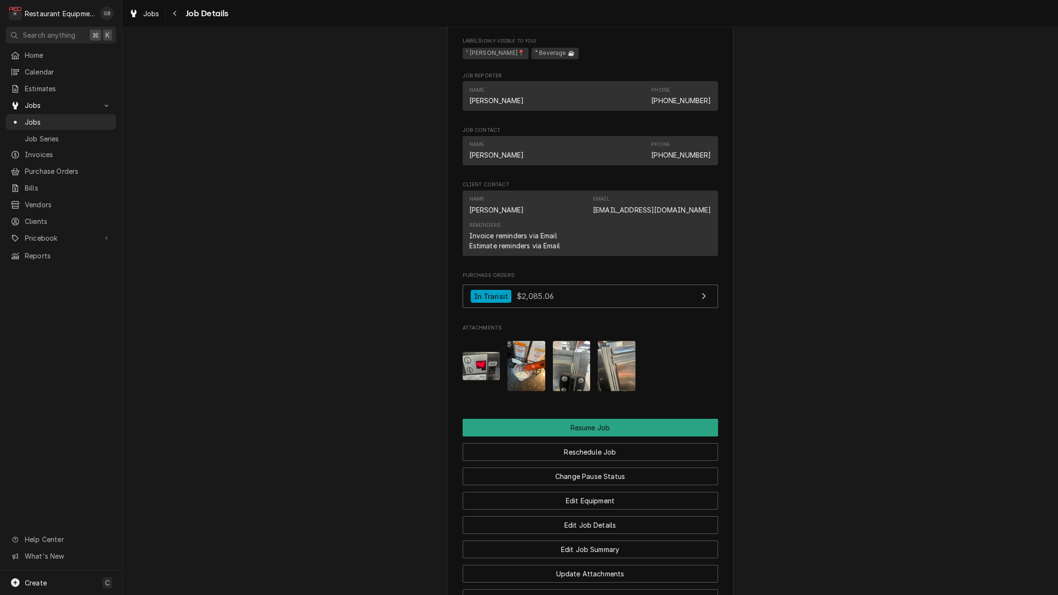
click at [574, 351] on img "Attachments" at bounding box center [572, 366] width 38 height 50
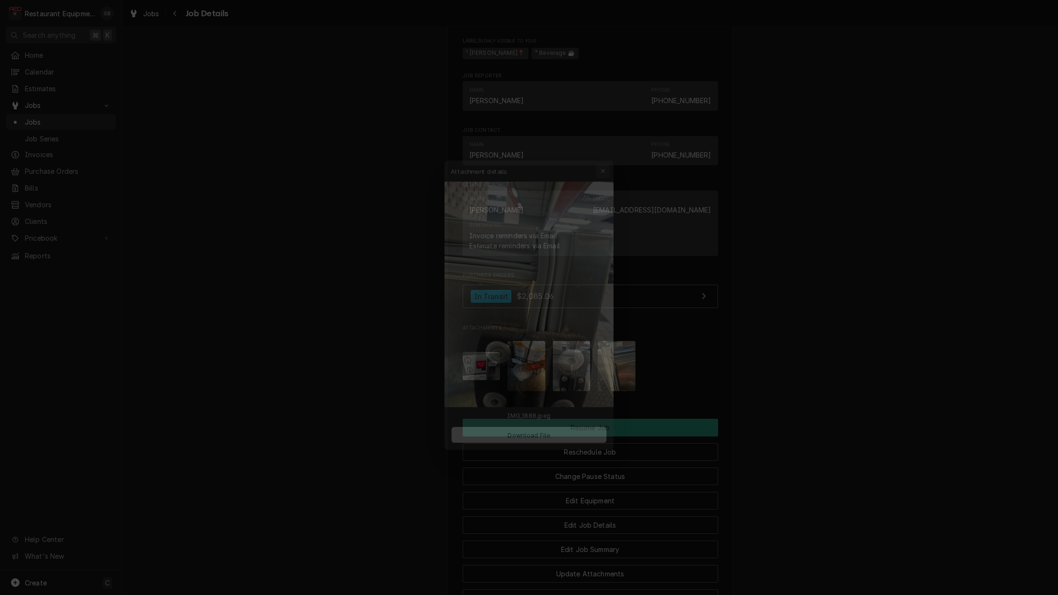
click at [605, 158] on button "button" at bounding box center [609, 152] width 15 height 15
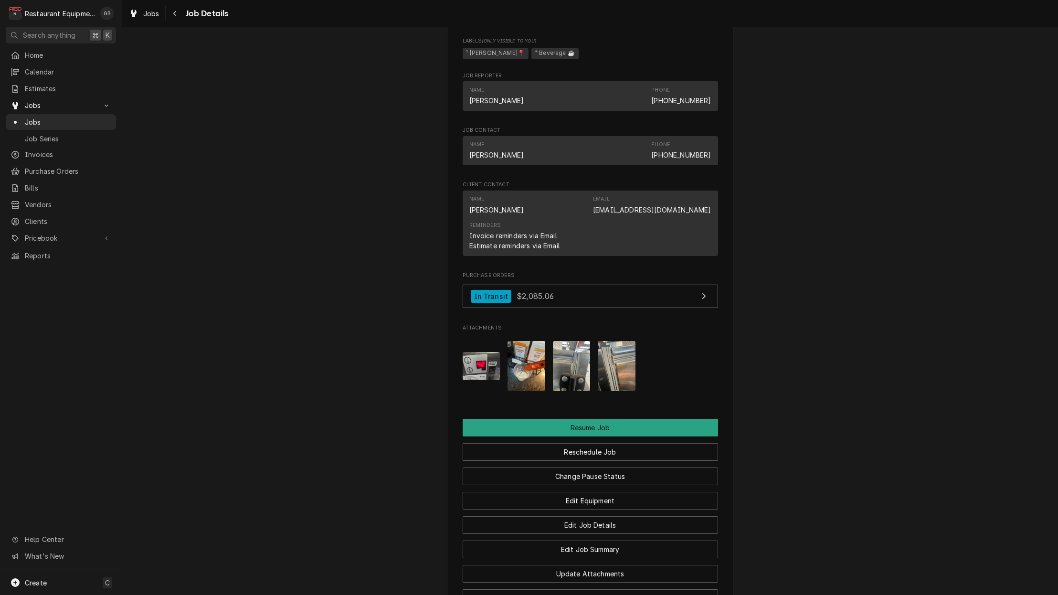
click at [605, 368] on img "Attachments" at bounding box center [617, 366] width 38 height 50
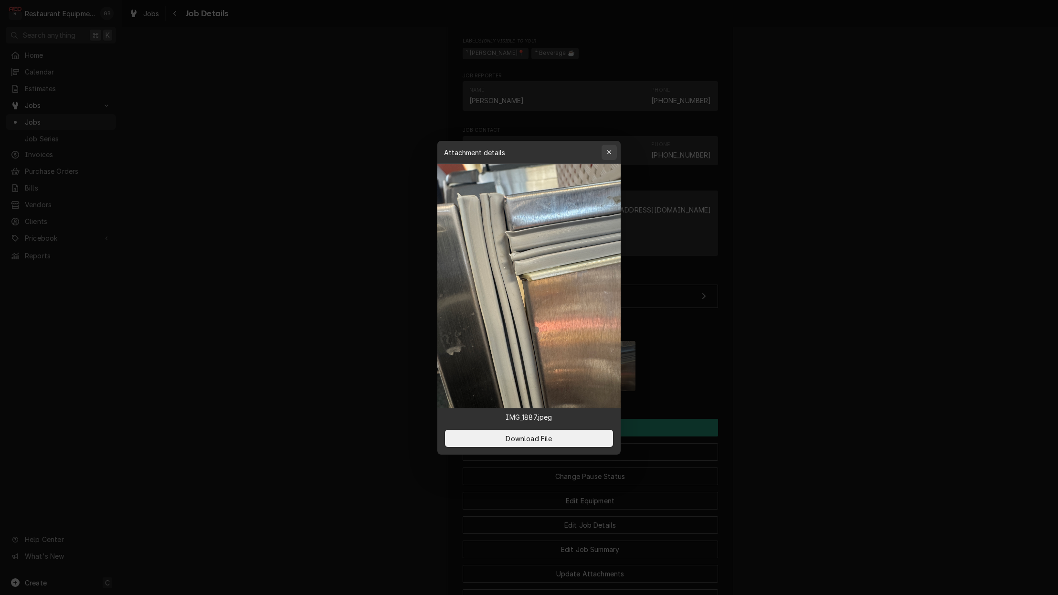
scroll to position [0, 0]
click at [613, 155] on div "button" at bounding box center [610, 153] width 10 height 10
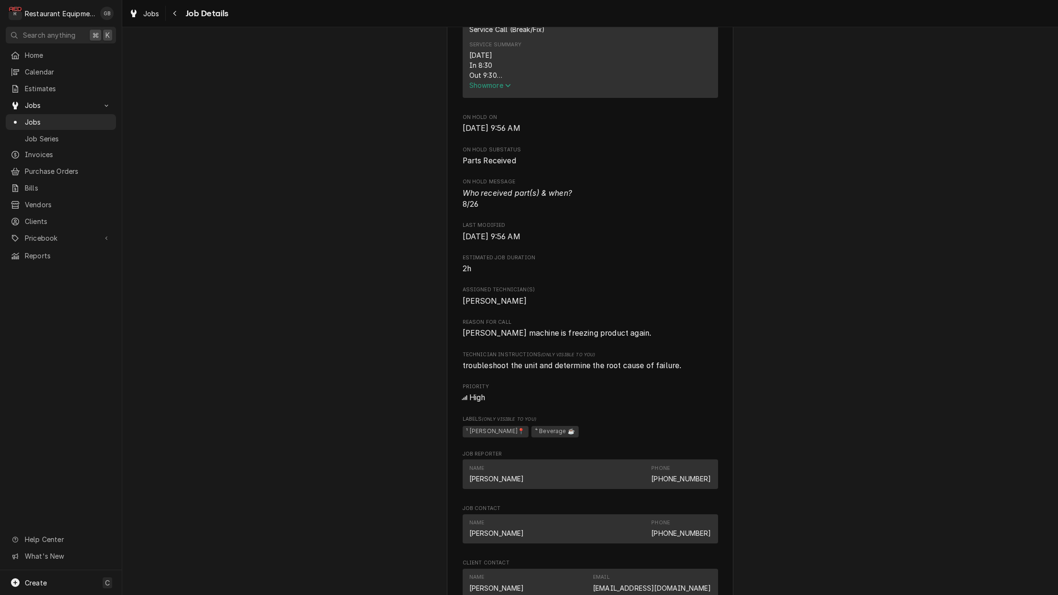
scroll to position [433, 0]
click at [178, 19] on button "Navigate back" at bounding box center [175, 13] width 15 height 15
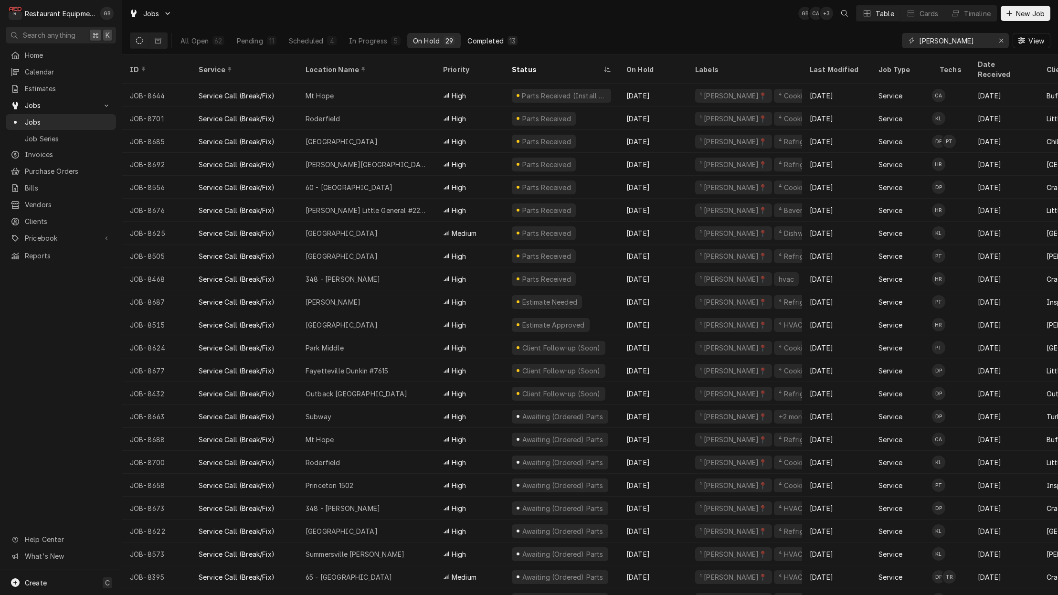
click at [462, 42] on button "Completed 13" at bounding box center [493, 40] width 62 height 15
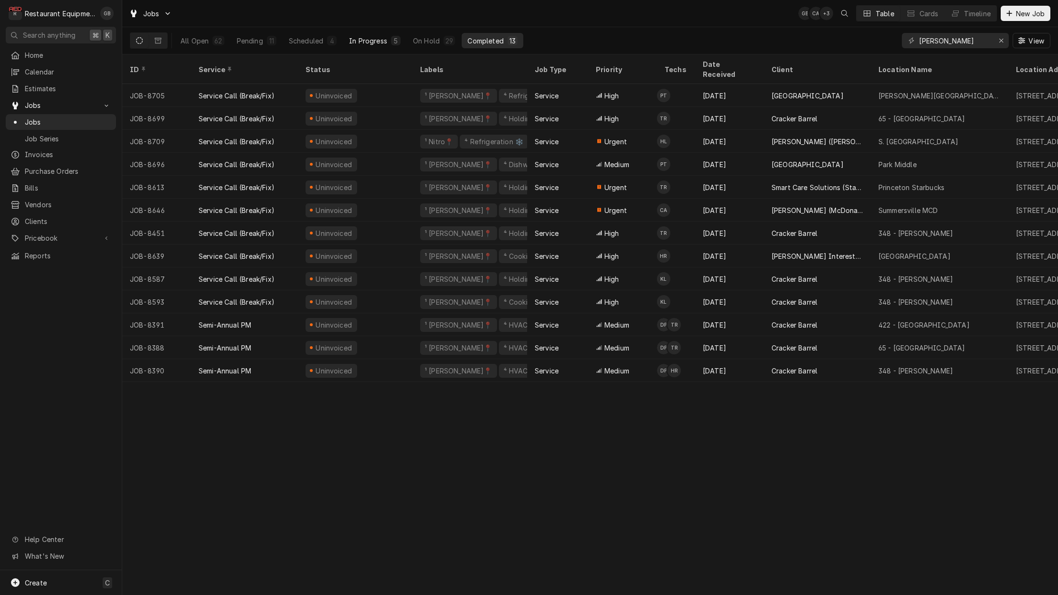
click at [361, 34] on button "In Progress 5" at bounding box center [374, 40] width 63 height 15
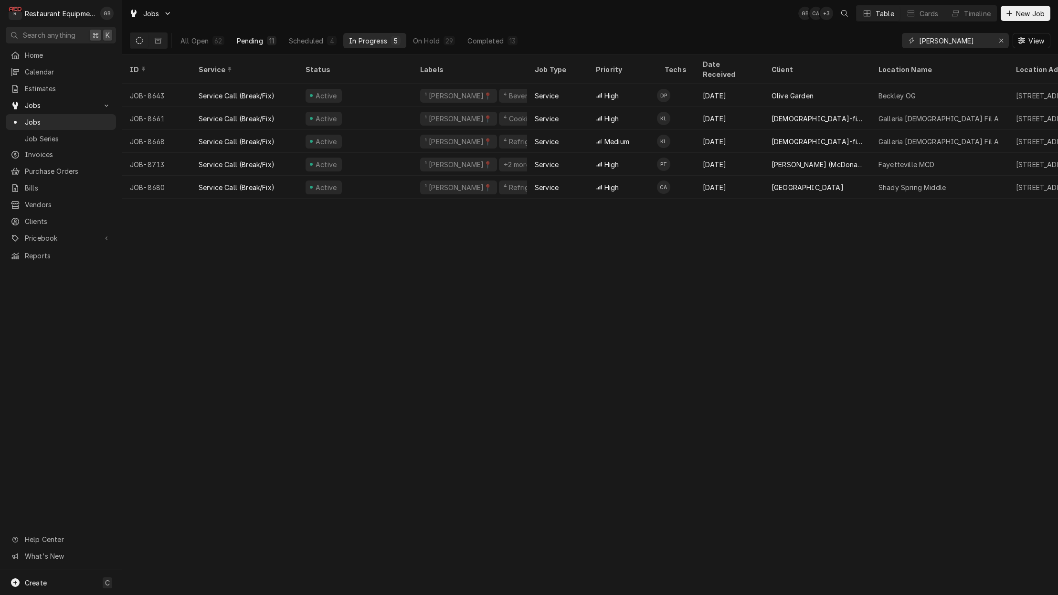
click at [264, 38] on button "Pending 11" at bounding box center [256, 40] width 51 height 15
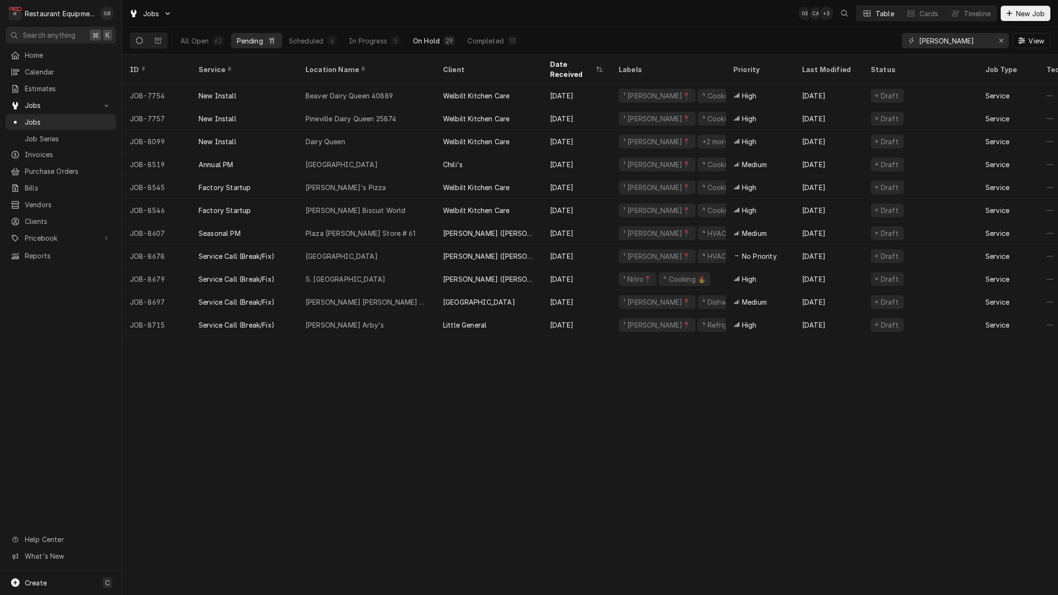
click at [423, 46] on button "On Hold 29" at bounding box center [433, 40] width 53 height 15
